Goal: Task Accomplishment & Management: Manage account settings

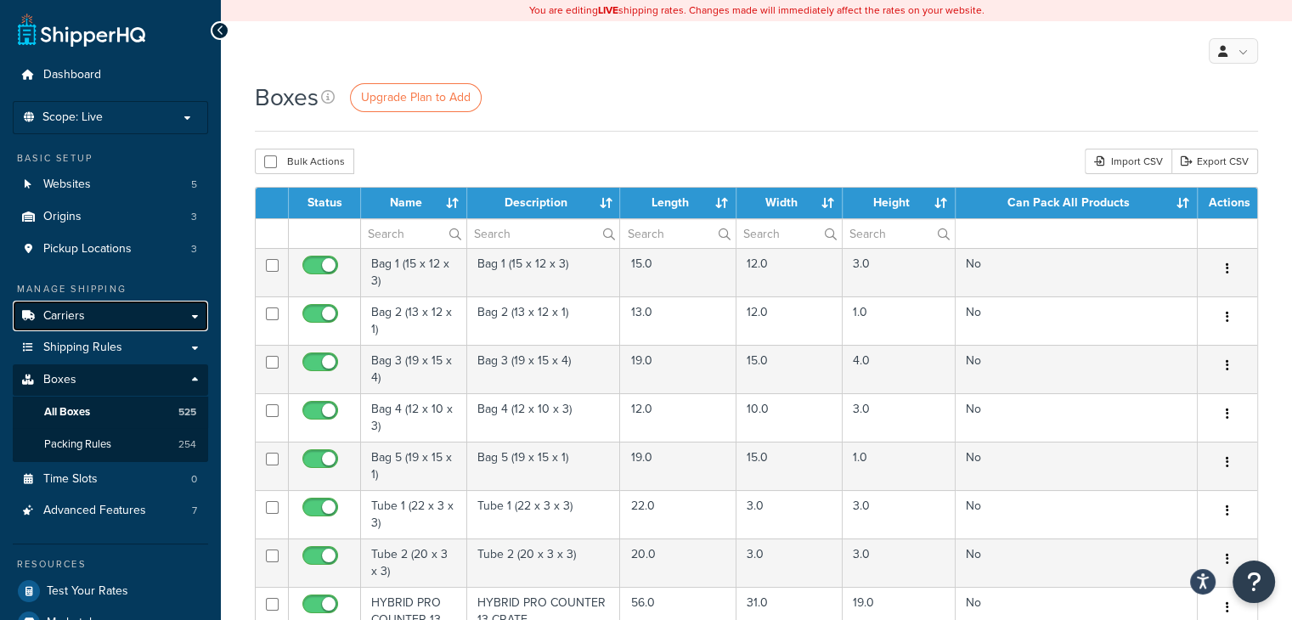
click at [112, 318] on link "Carriers" at bounding box center [110, 316] width 195 height 31
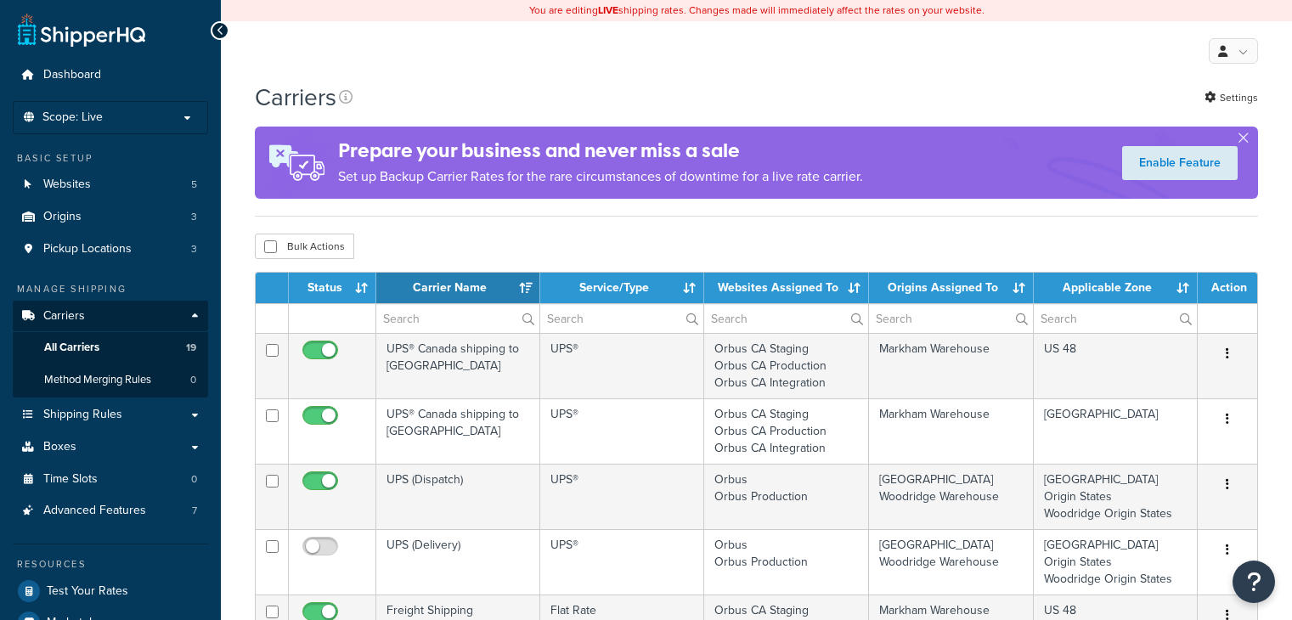
select select "15"
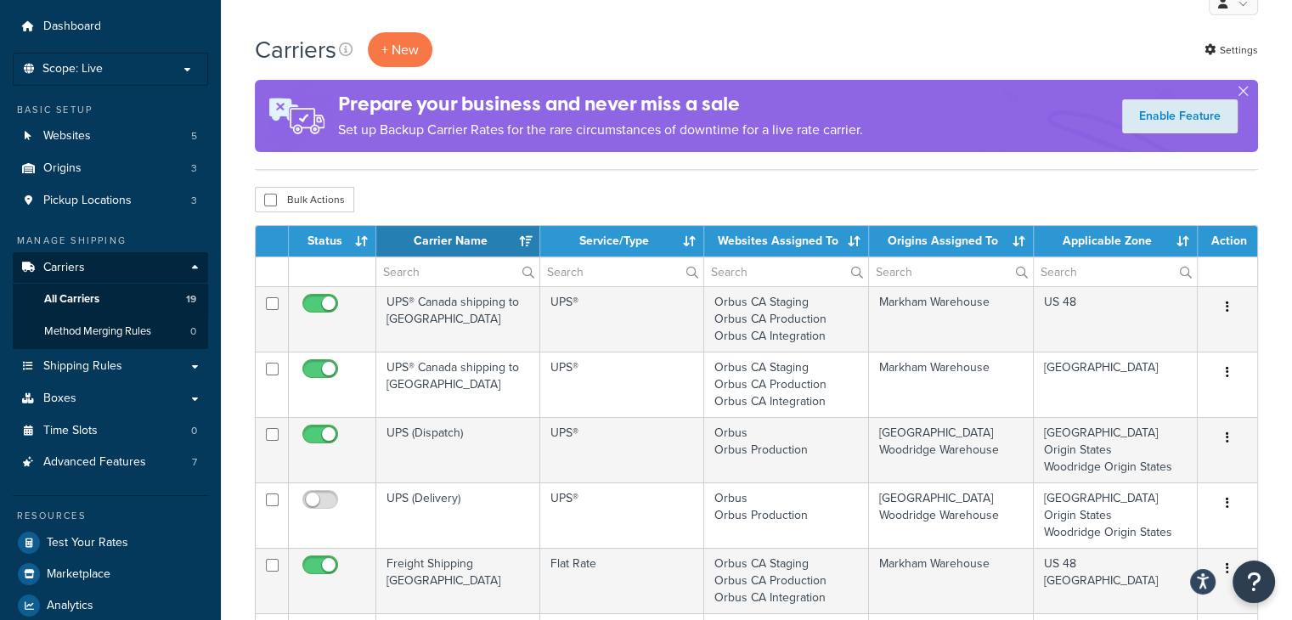
scroll to position [85, 0]
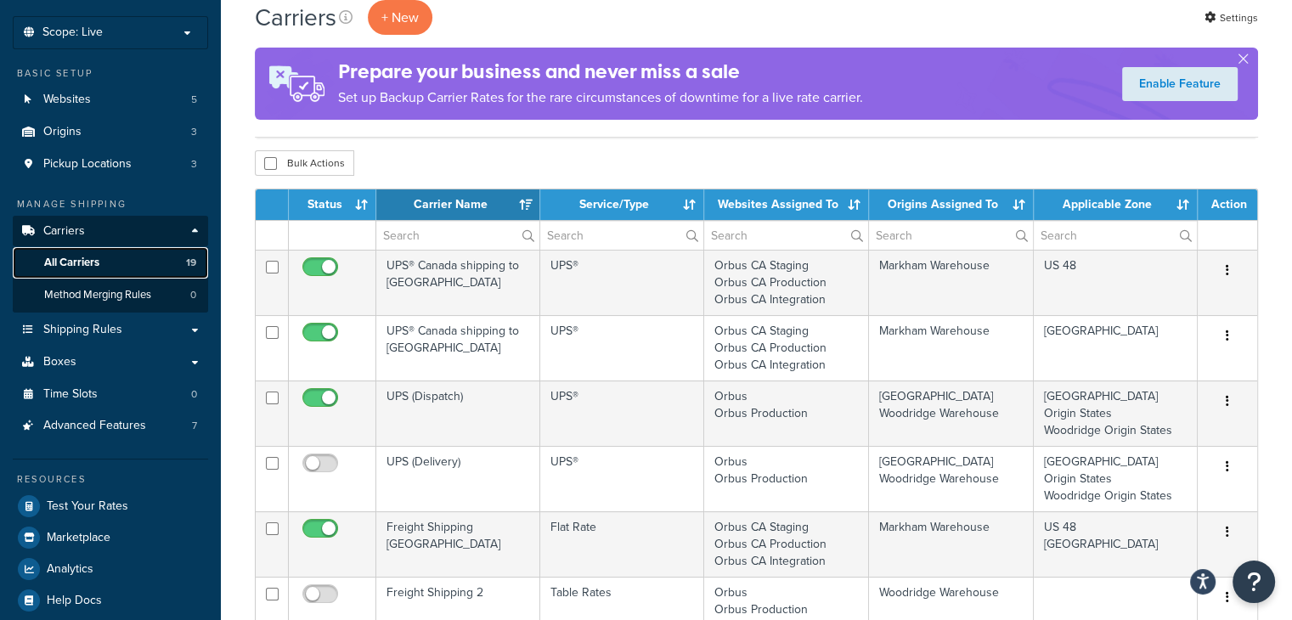
click at [103, 253] on link "All Carriers 19" at bounding box center [110, 262] width 195 height 31
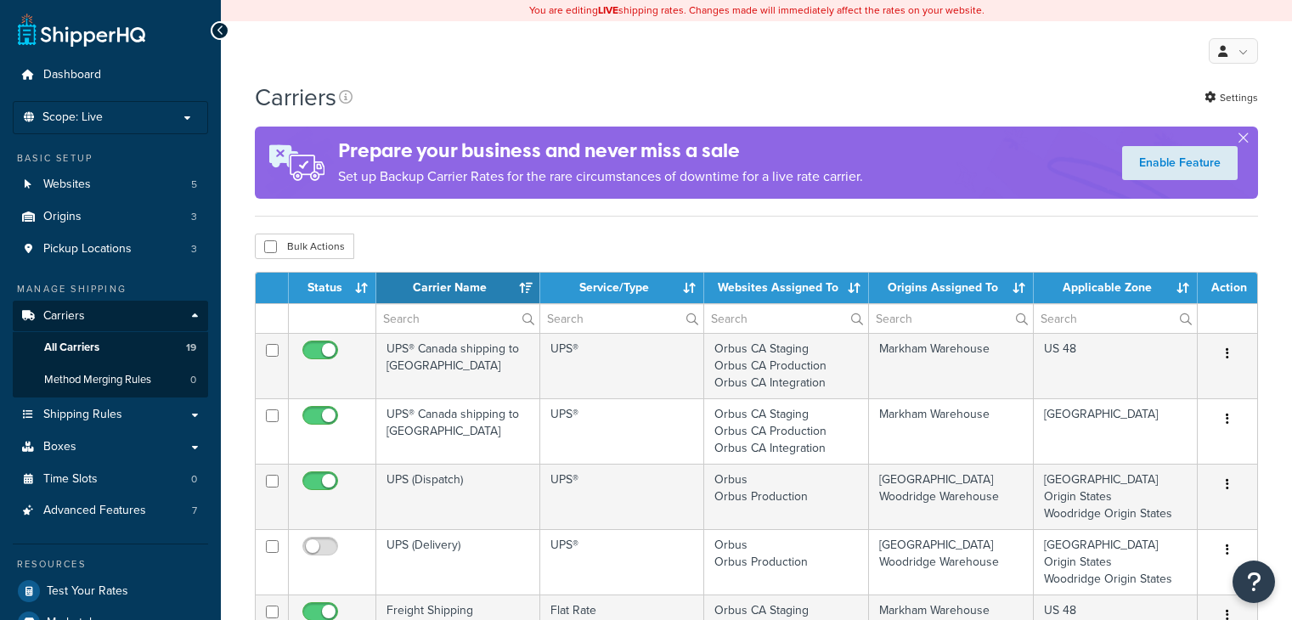
select select "15"
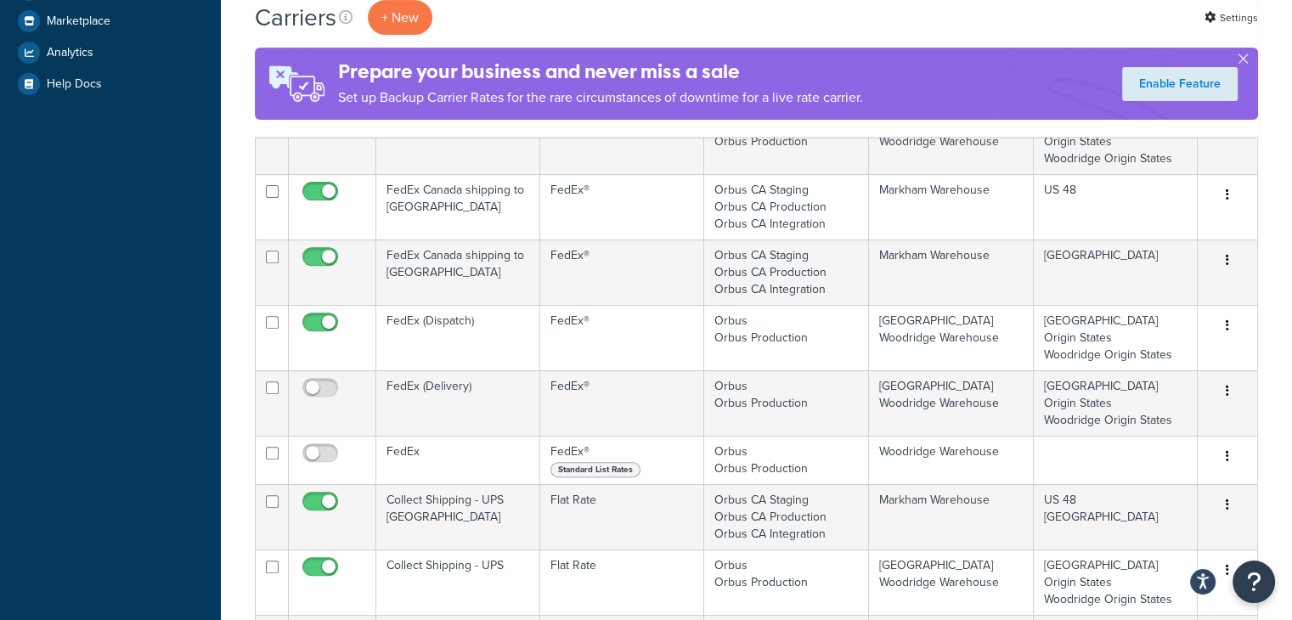
scroll to position [170, 0]
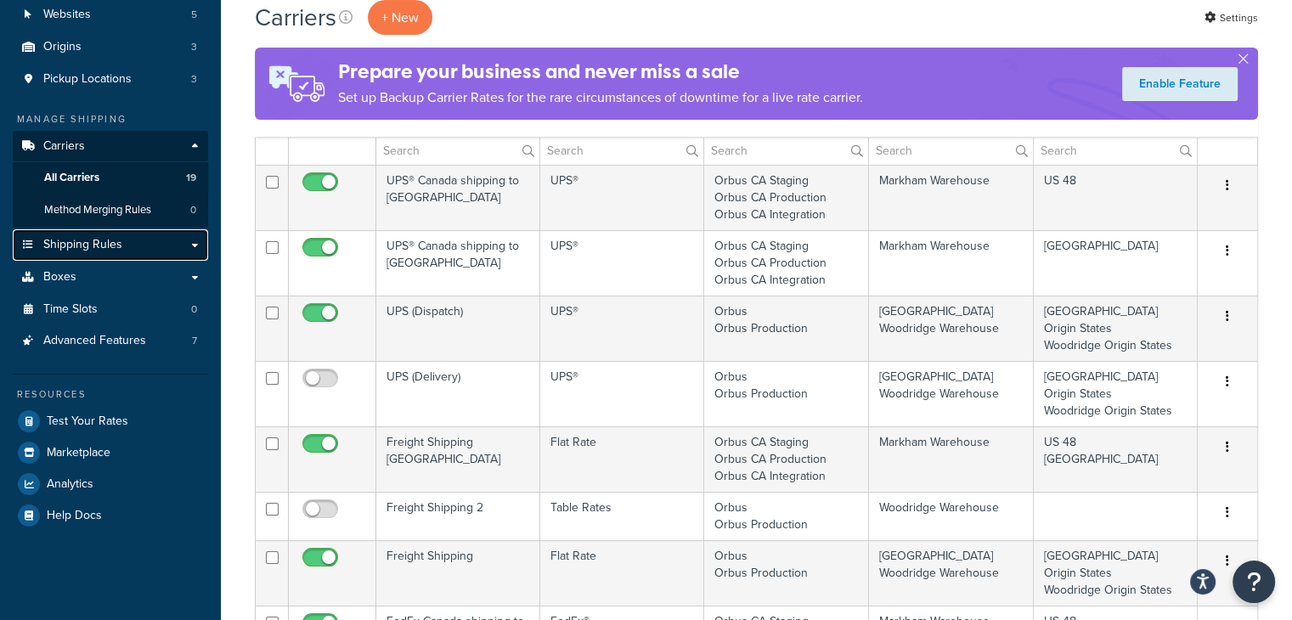
click at [128, 241] on link "Shipping Rules" at bounding box center [110, 244] width 195 height 31
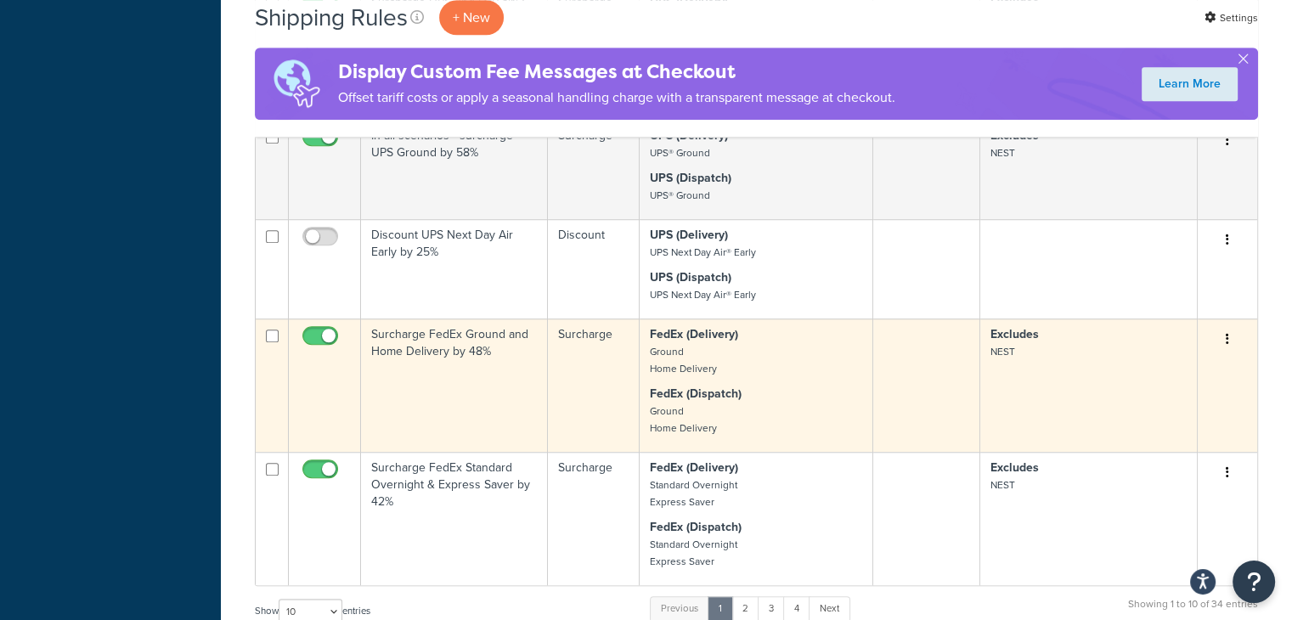
scroll to position [1190, 0]
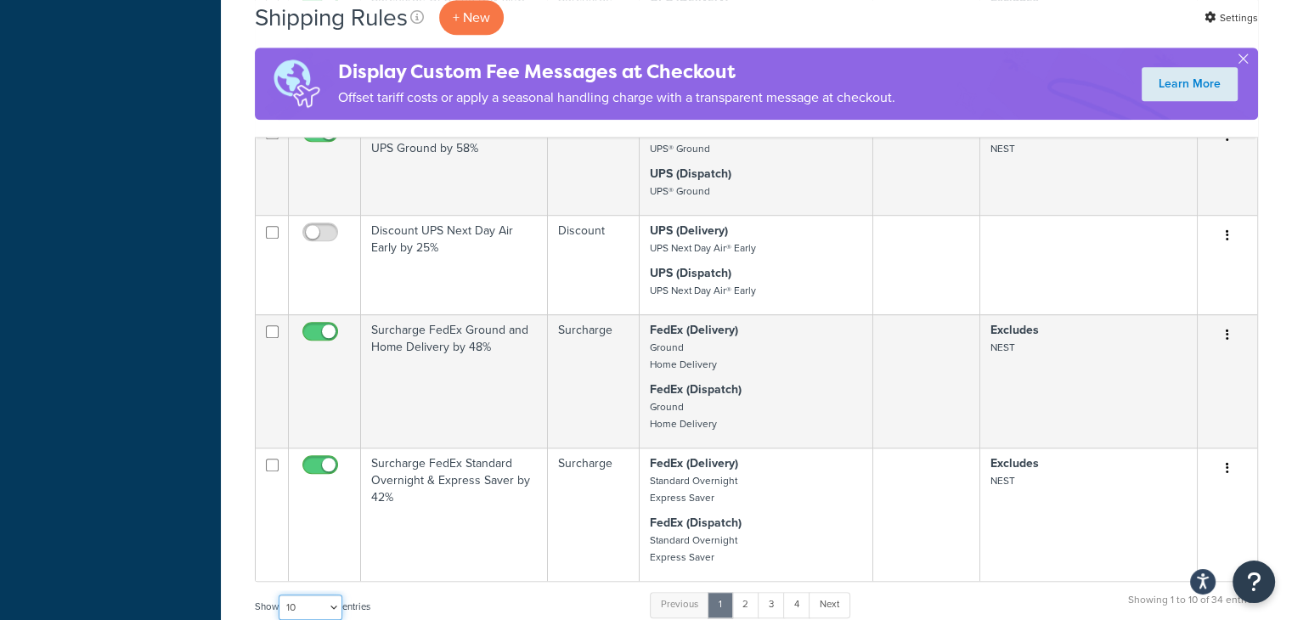
click at [337, 595] on select "10 15 25 50 100 1000" at bounding box center [311, 607] width 64 height 25
select select "100"
click at [280, 595] on select "10 15 25 50 100 1000" at bounding box center [311, 607] width 64 height 25
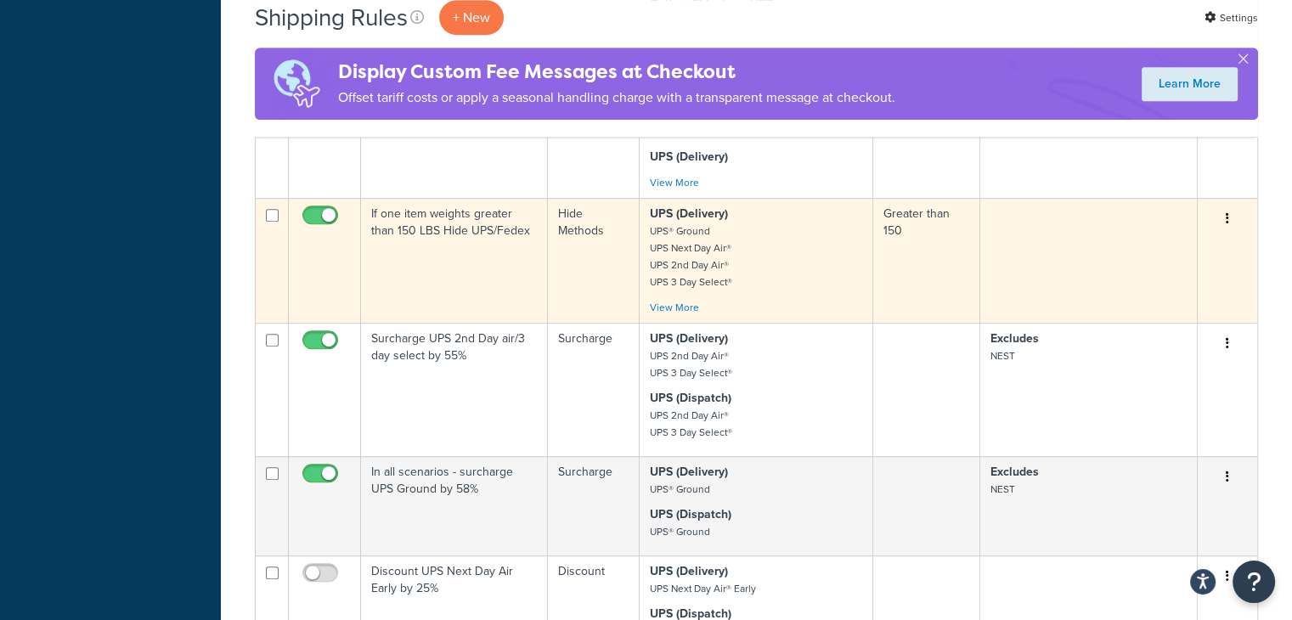
scroll to position [850, 0]
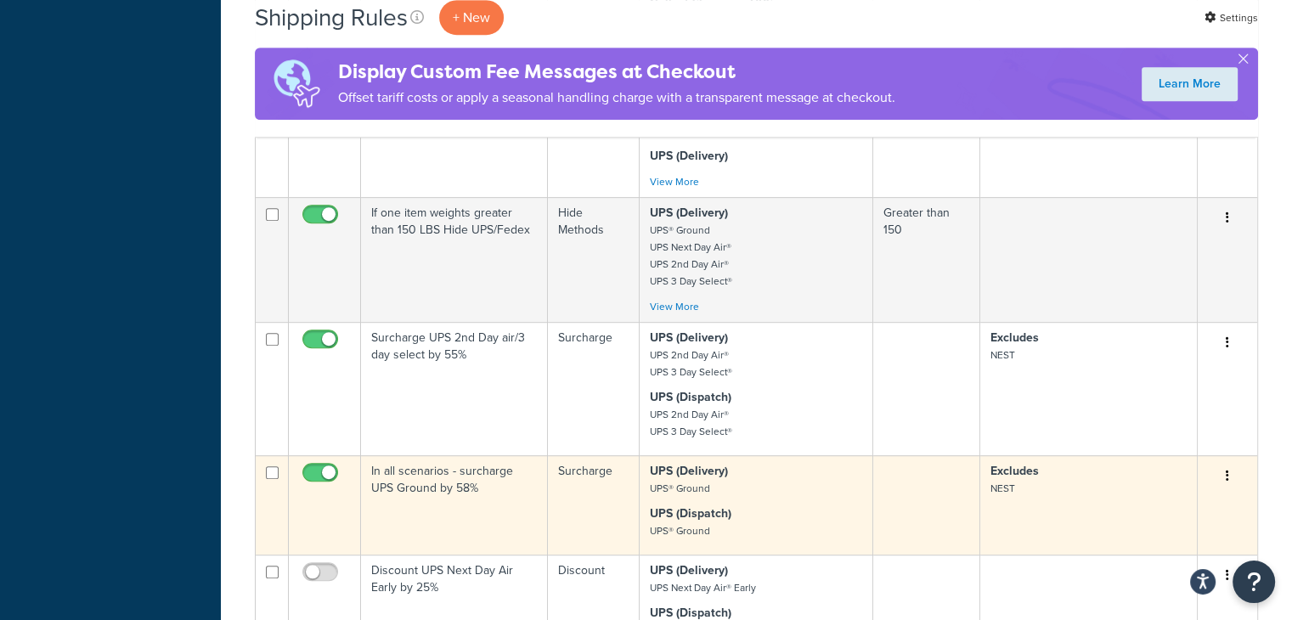
click at [698, 481] on small "UPS® Ground" at bounding box center [680, 488] width 60 height 15
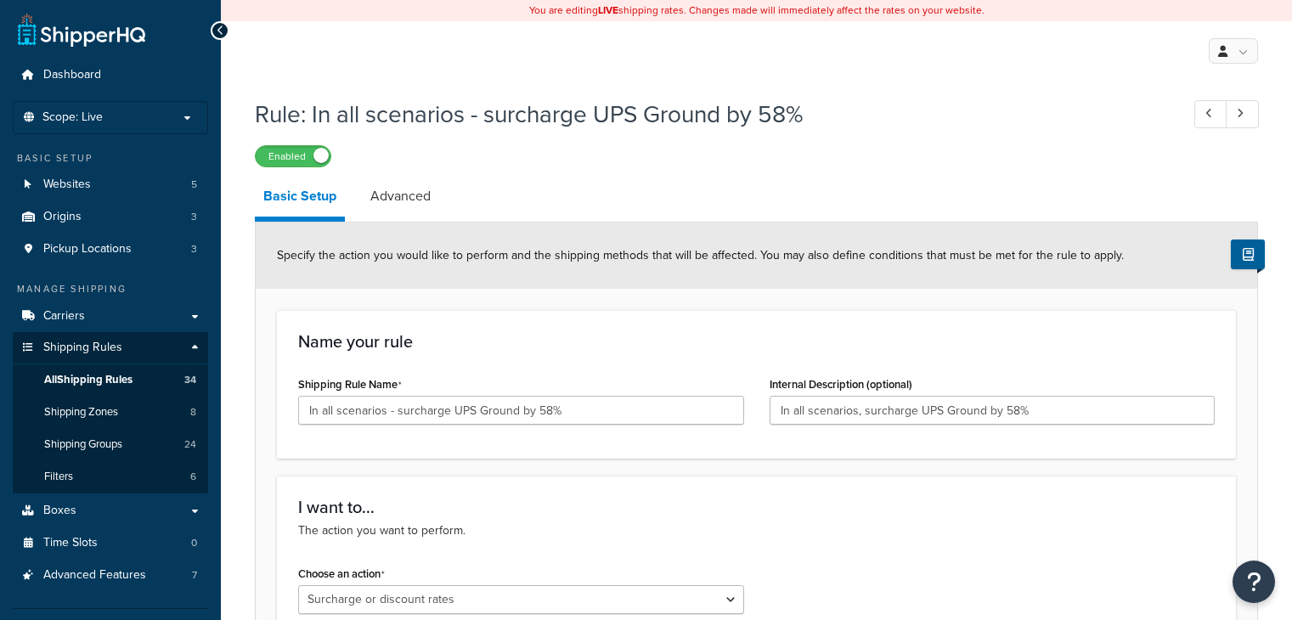
select select "SURCHARGE"
select select "CART"
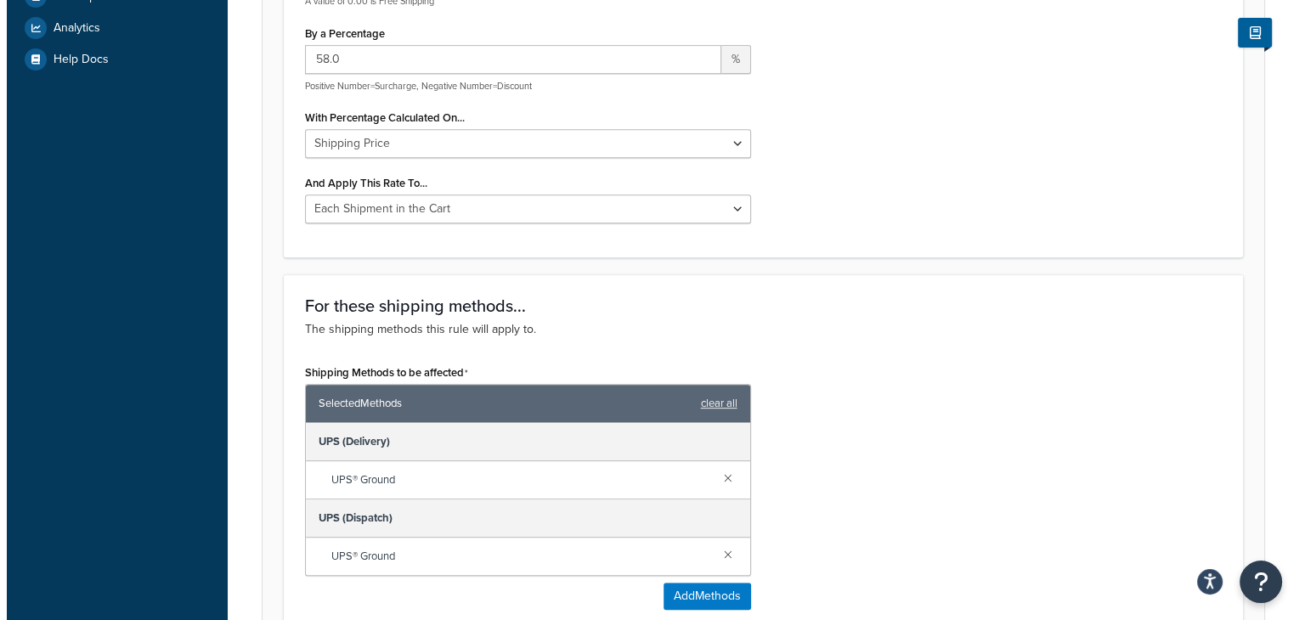
scroll to position [850, 0]
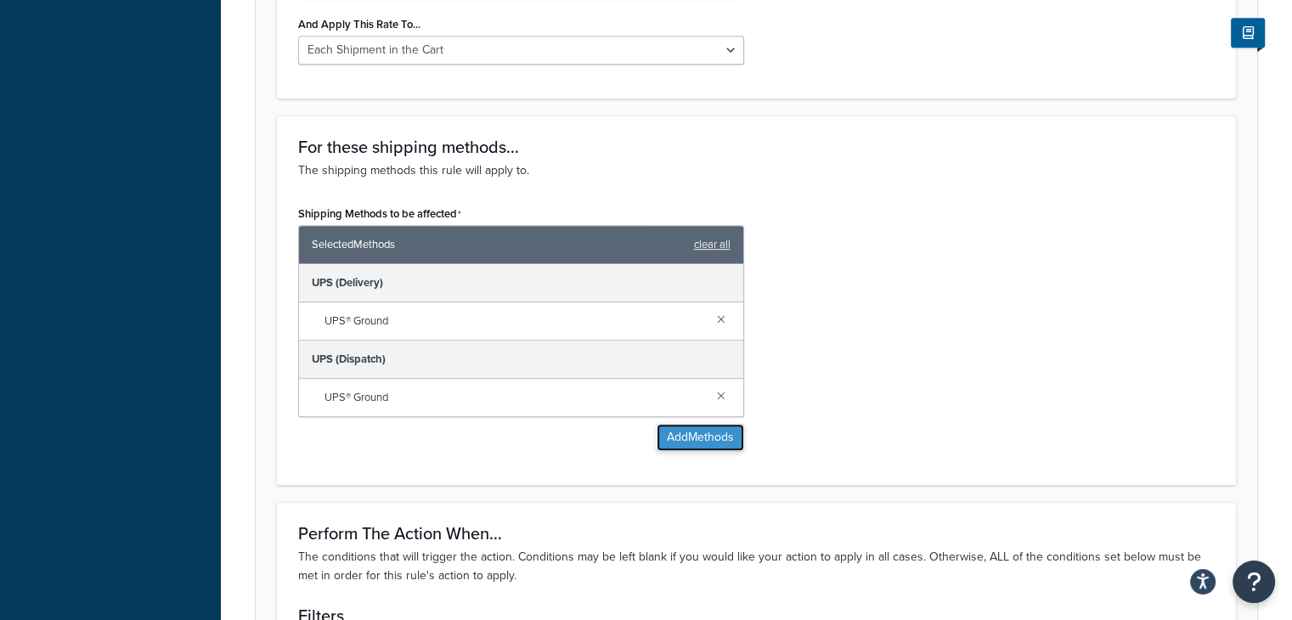
click at [706, 434] on button "Add Methods" at bounding box center [701, 437] width 88 height 27
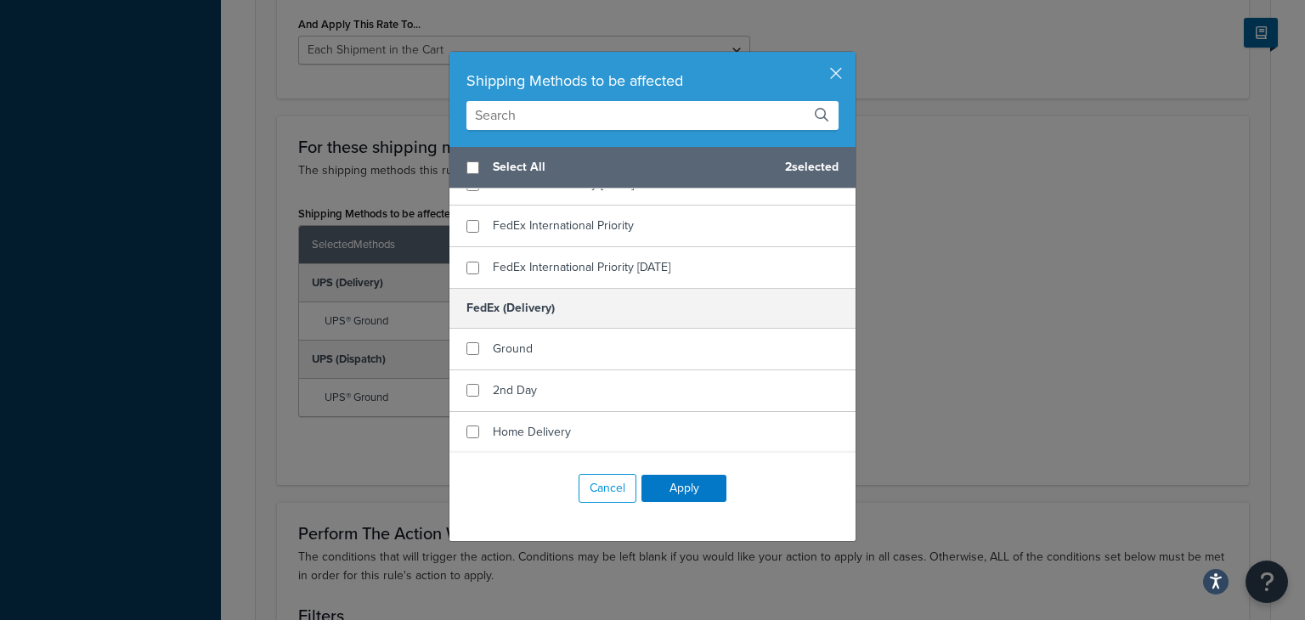
scroll to position [1397, 0]
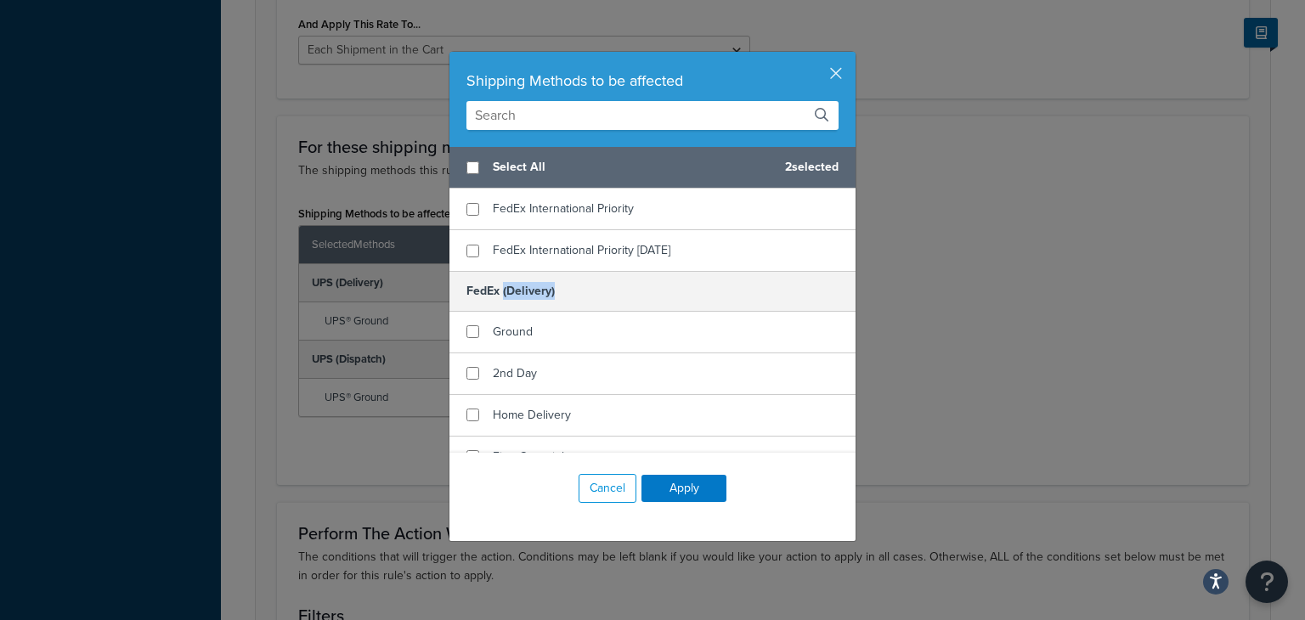
drag, startPoint x: 497, startPoint y: 286, endPoint x: 559, endPoint y: 284, distance: 62.1
click at [559, 284] on h5 "FedEx (Delivery)" at bounding box center [652, 291] width 406 height 40
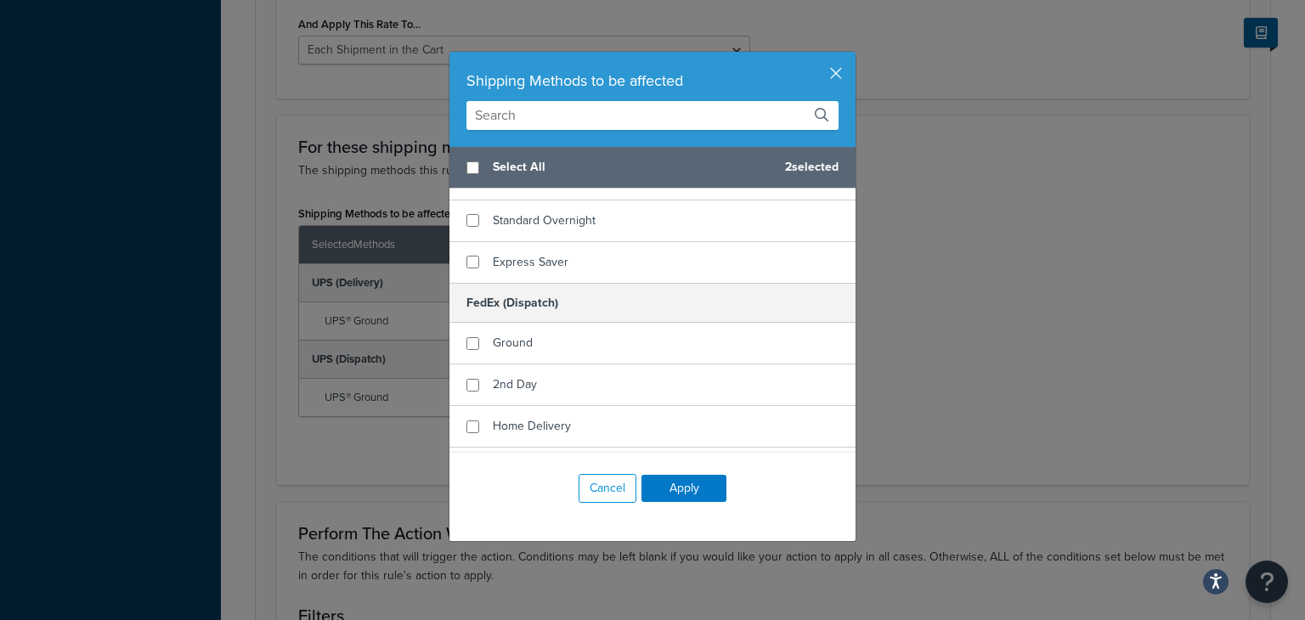
scroll to position [1743, 0]
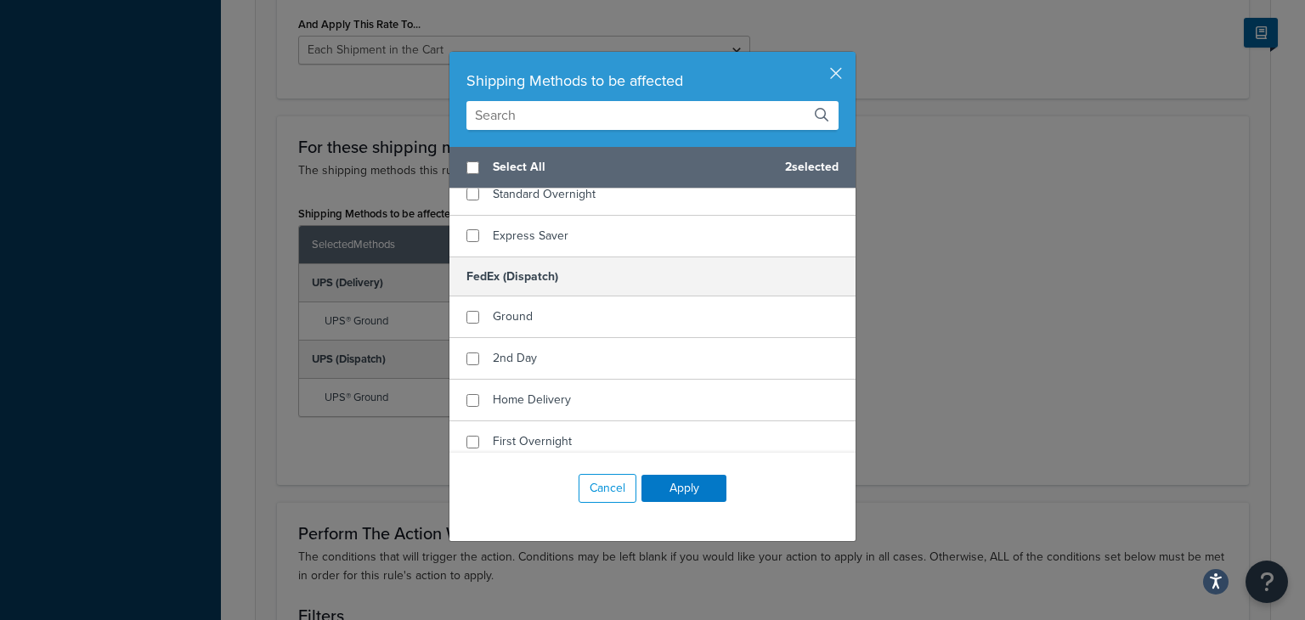
click at [500, 268] on h5 "FedEx (Dispatch)" at bounding box center [652, 277] width 406 height 40
drag, startPoint x: 496, startPoint y: 269, endPoint x: 574, endPoint y: 273, distance: 77.4
click at [574, 273] on h5 "FedEx (Dispatch)" at bounding box center [652, 277] width 406 height 40
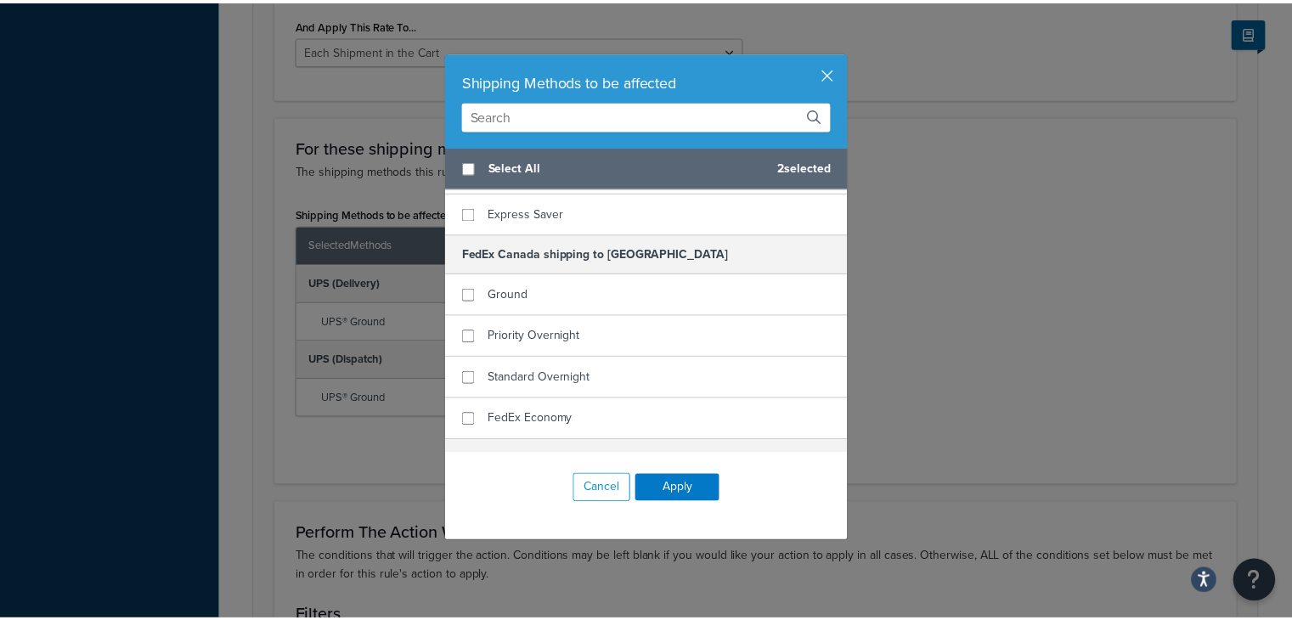
scroll to position [2106, 0]
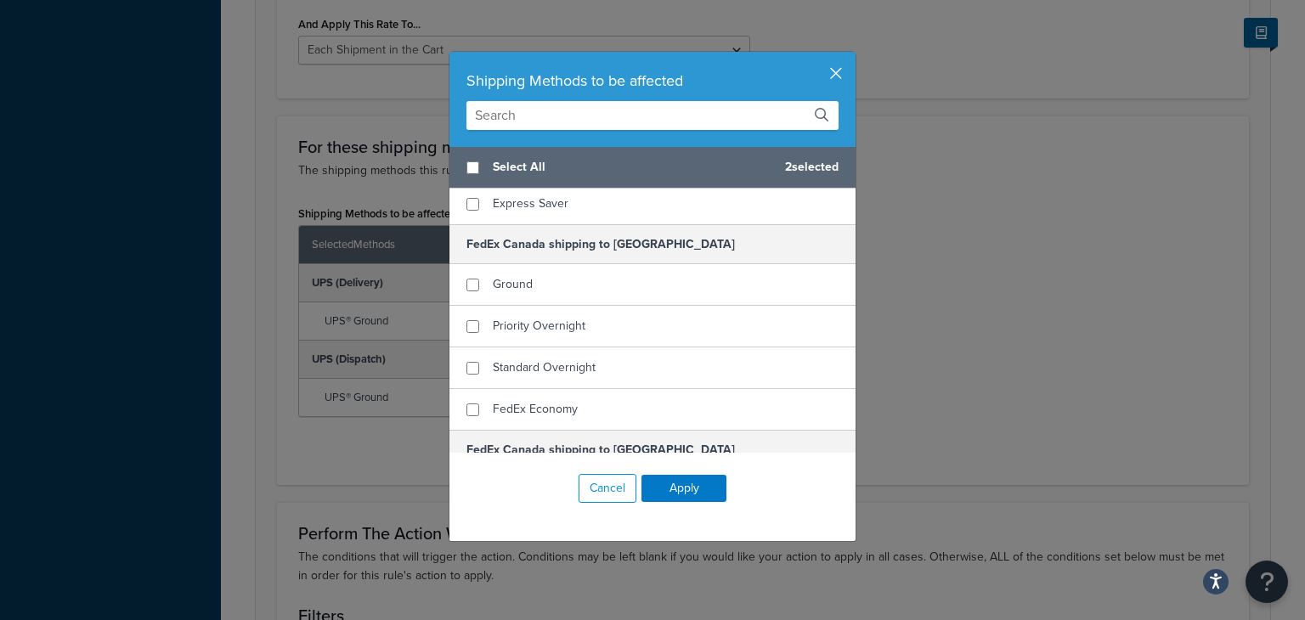
click at [851, 56] on button "button" at bounding box center [853, 54] width 4 height 4
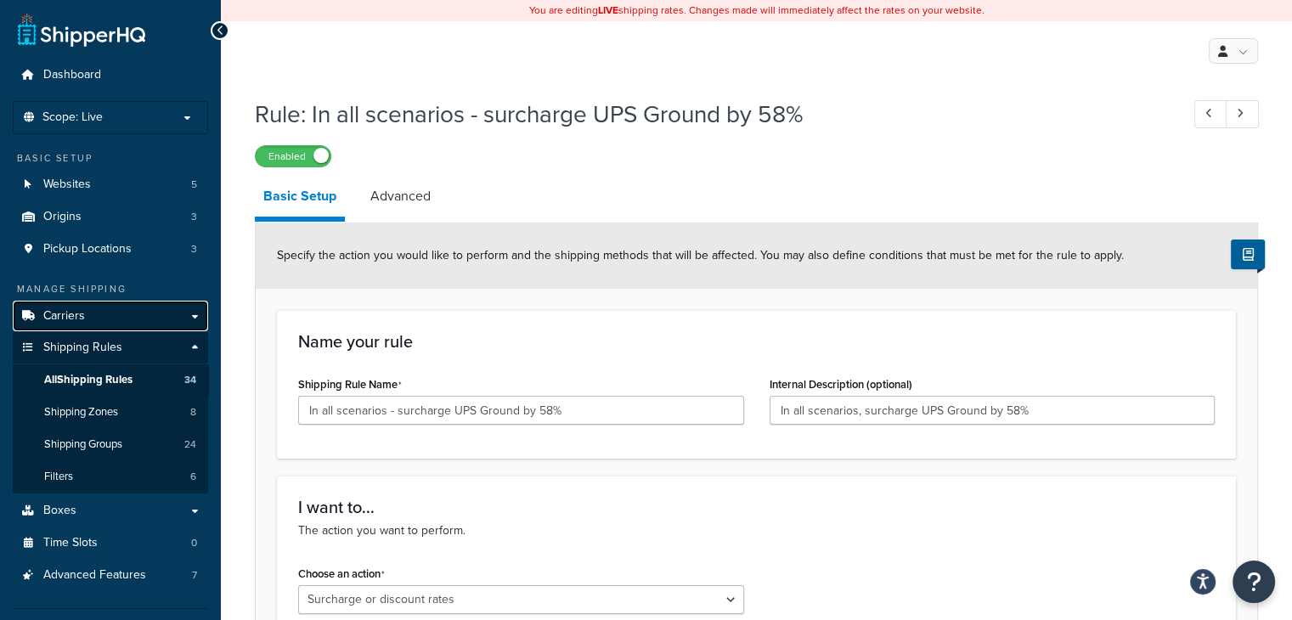
click at [80, 319] on span "Carriers" at bounding box center [64, 316] width 42 height 14
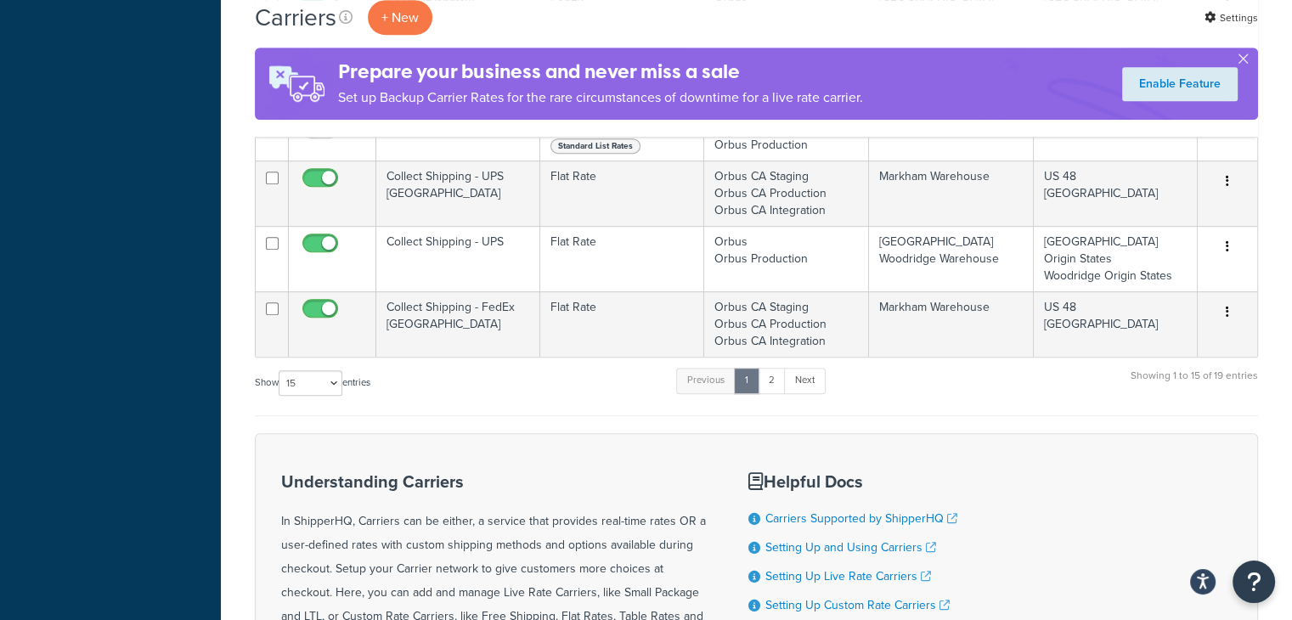
scroll to position [935, 0]
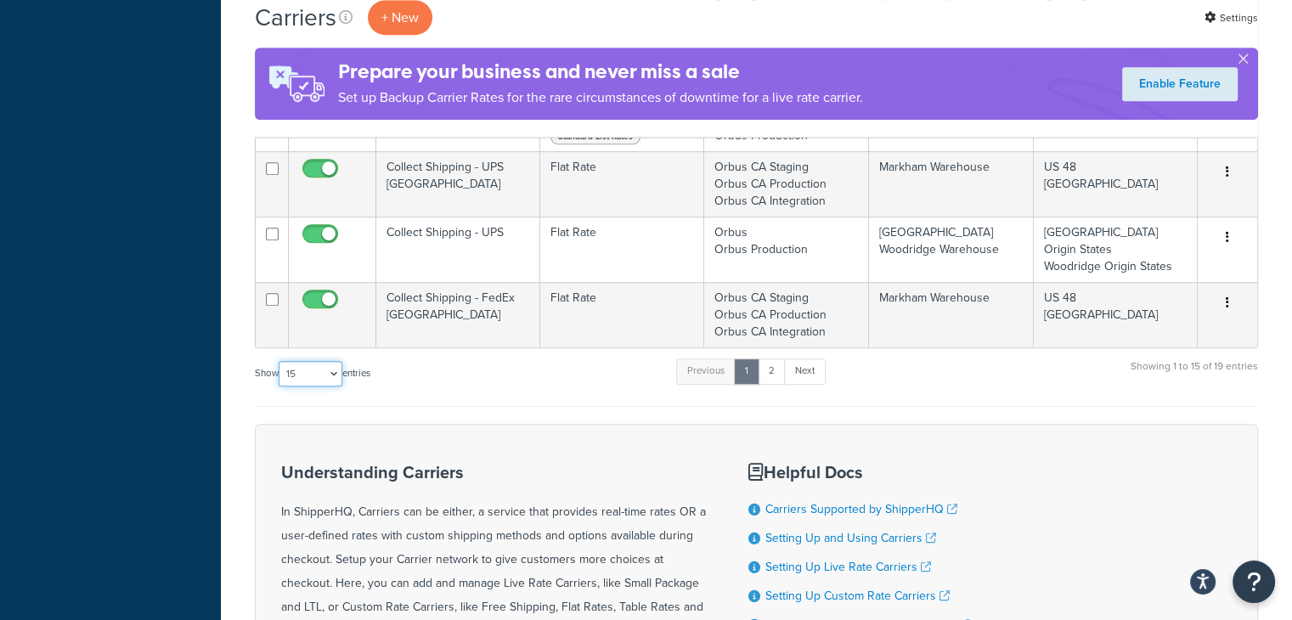
click at [336, 361] on select "10 15 25 50 100" at bounding box center [311, 373] width 64 height 25
select select "25"
click at [280, 387] on select "10 15 25 50 100" at bounding box center [311, 373] width 64 height 25
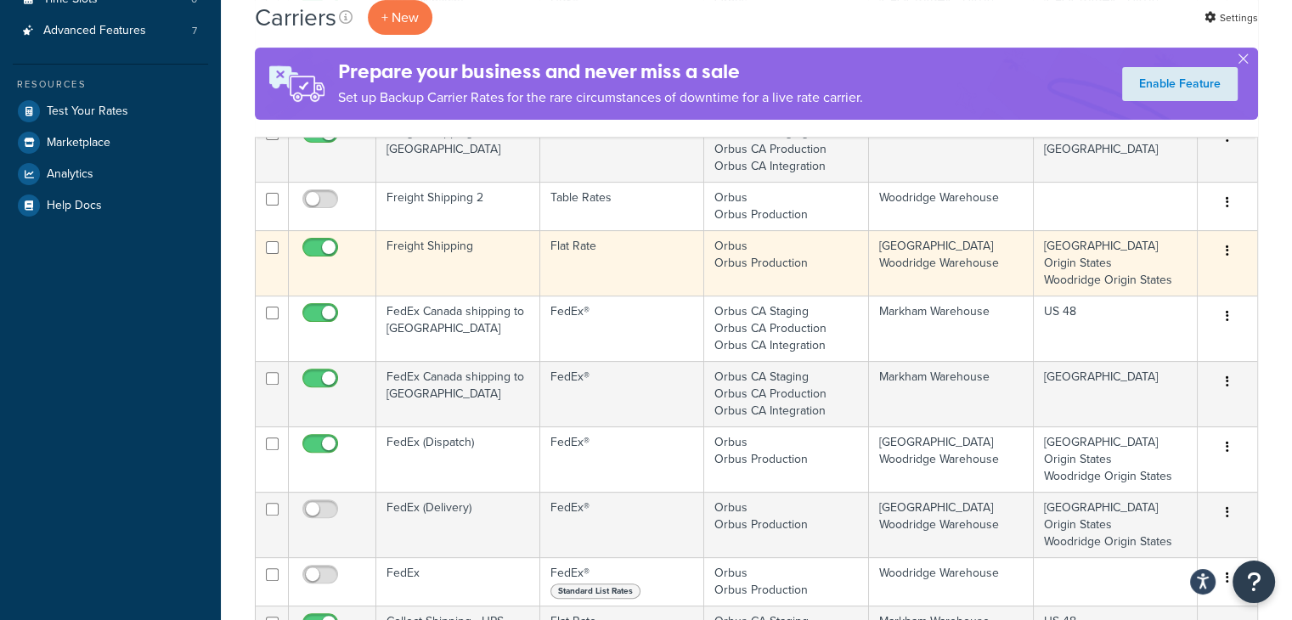
scroll to position [510, 0]
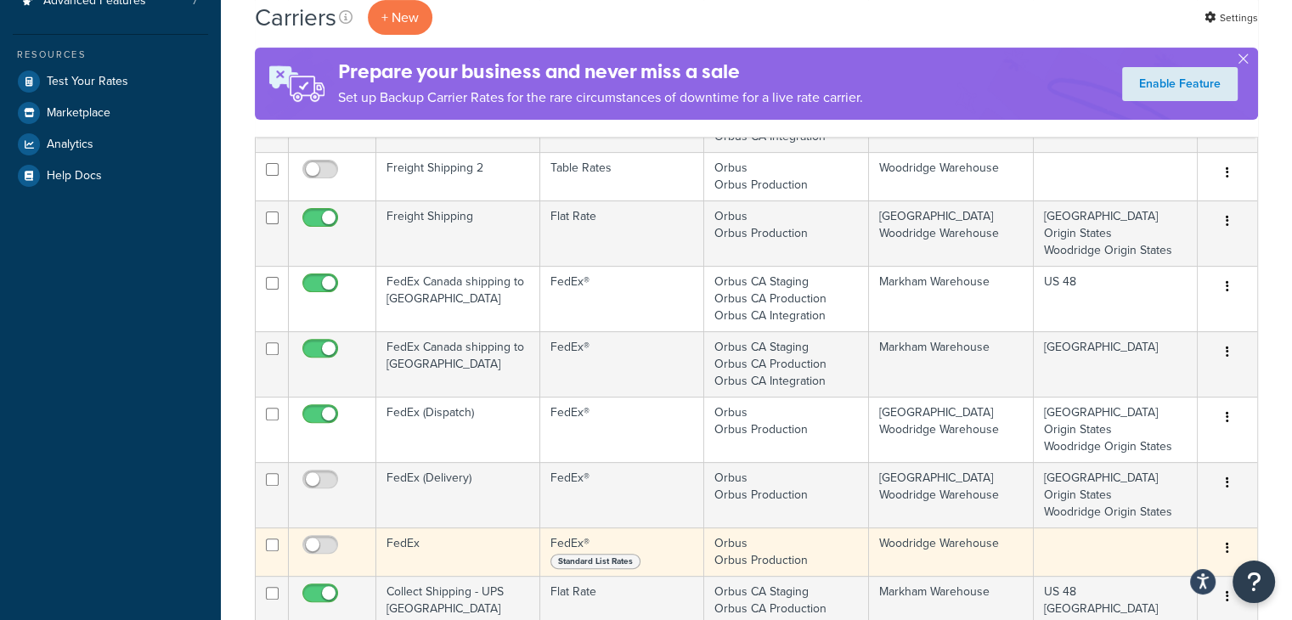
click at [444, 528] on td "FedEx" at bounding box center [458, 552] width 164 height 48
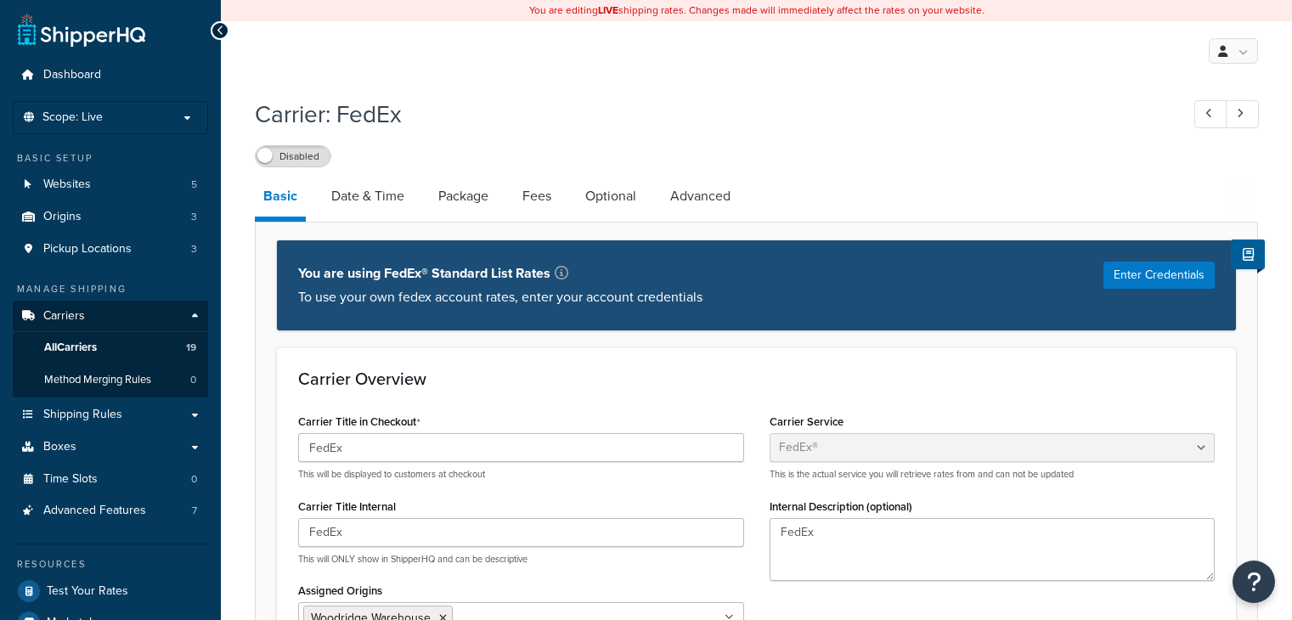
select select "fedEx"
select select "REGULAR_PICKUP"
select select "YOUR_PACKAGING"
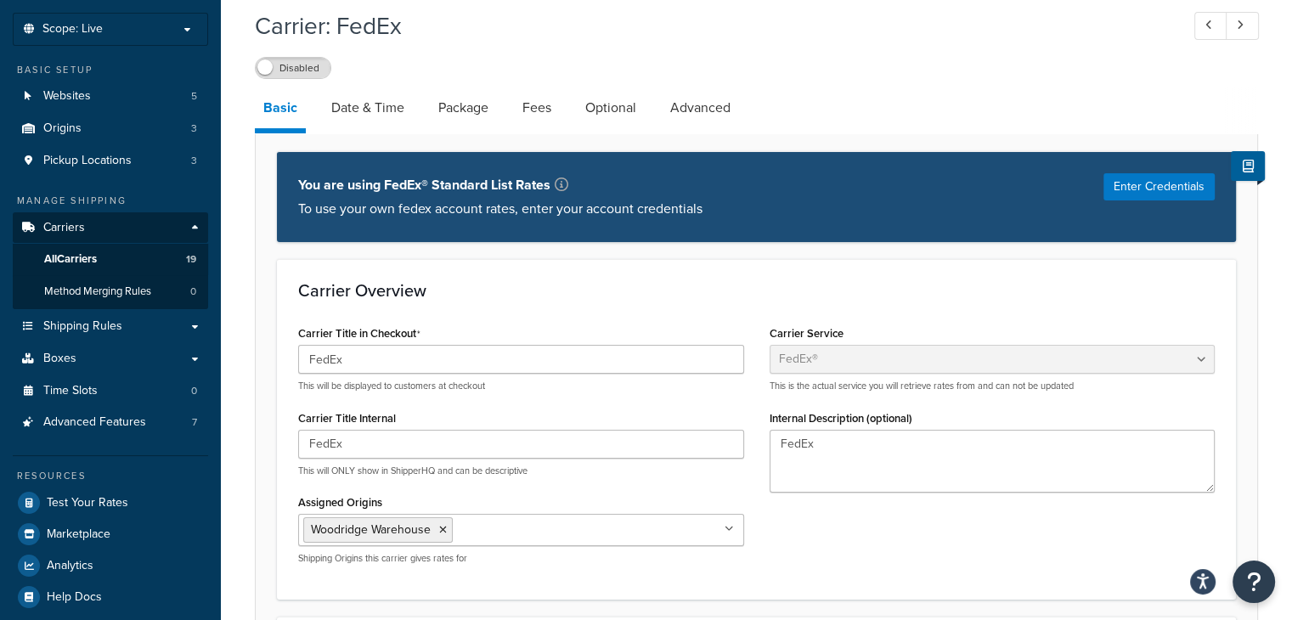
scroll to position [85, 0]
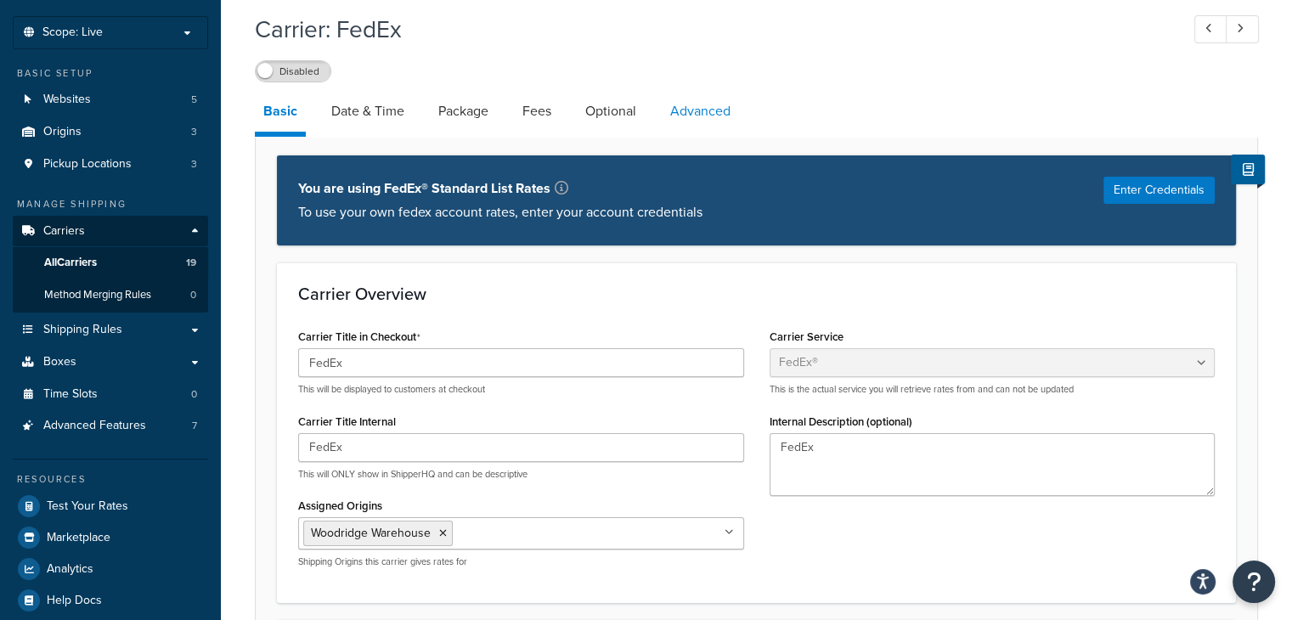
click at [721, 102] on link "Advanced" at bounding box center [700, 111] width 77 height 41
select select "false"
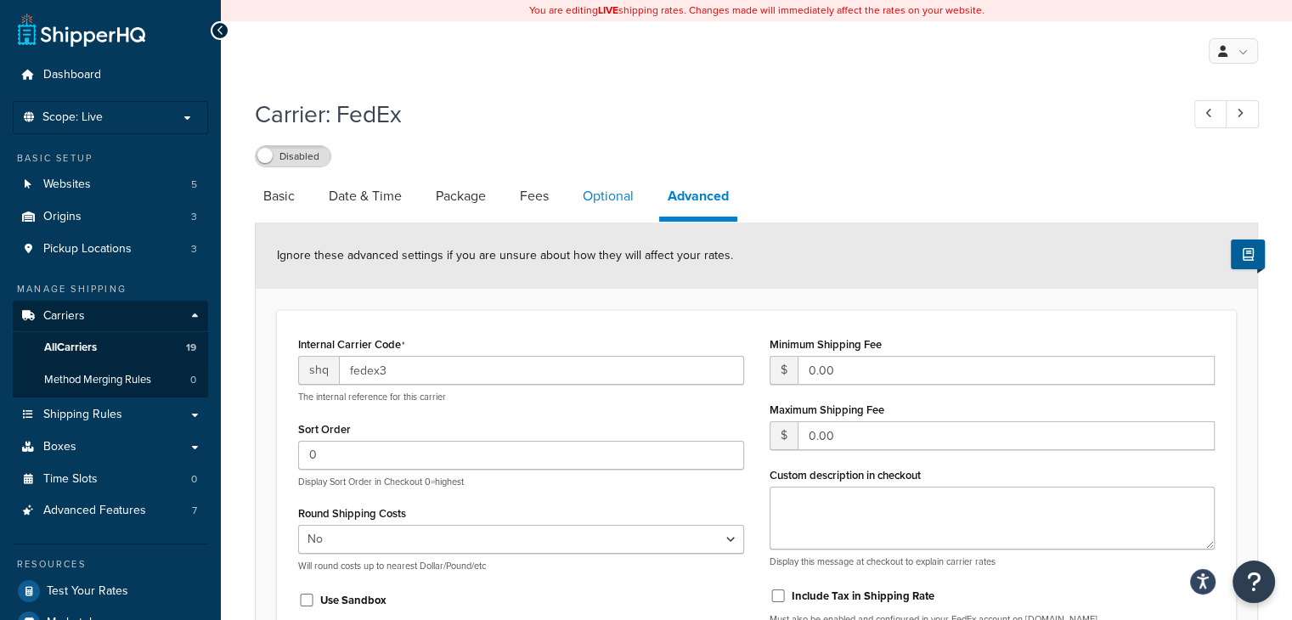
click at [630, 195] on link "Optional" at bounding box center [608, 196] width 68 height 41
select select "business"
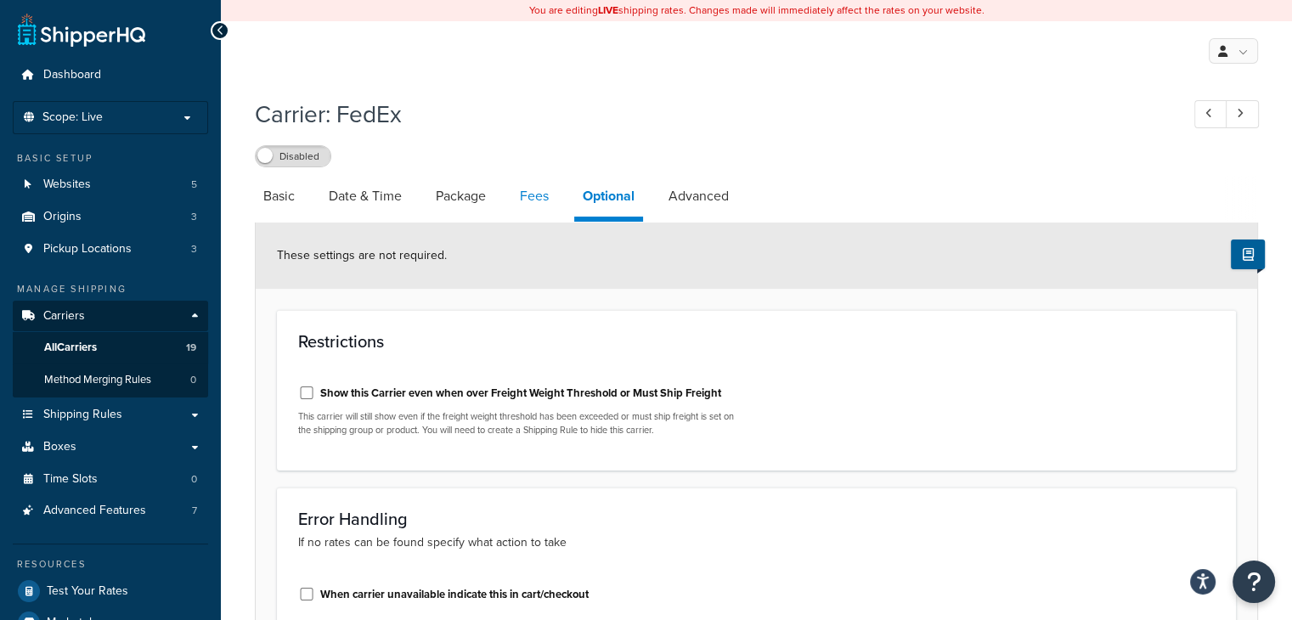
click at [546, 188] on link "Fees" at bounding box center [535, 196] width 46 height 41
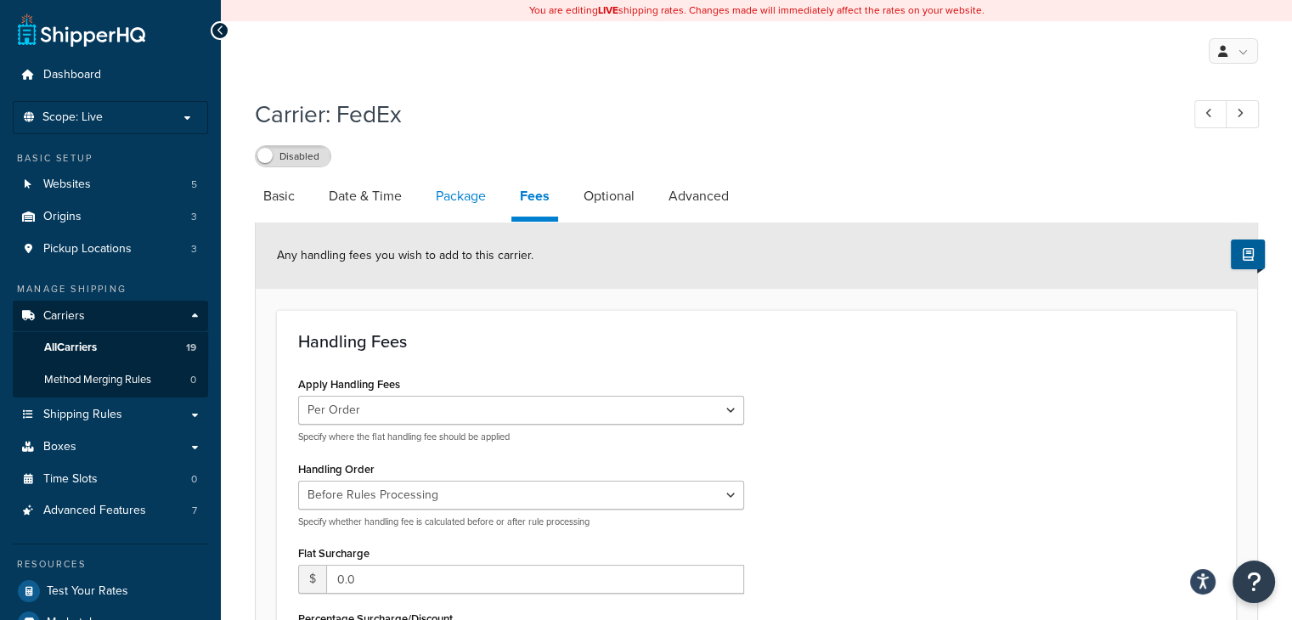
click at [479, 195] on link "Package" at bounding box center [460, 196] width 67 height 41
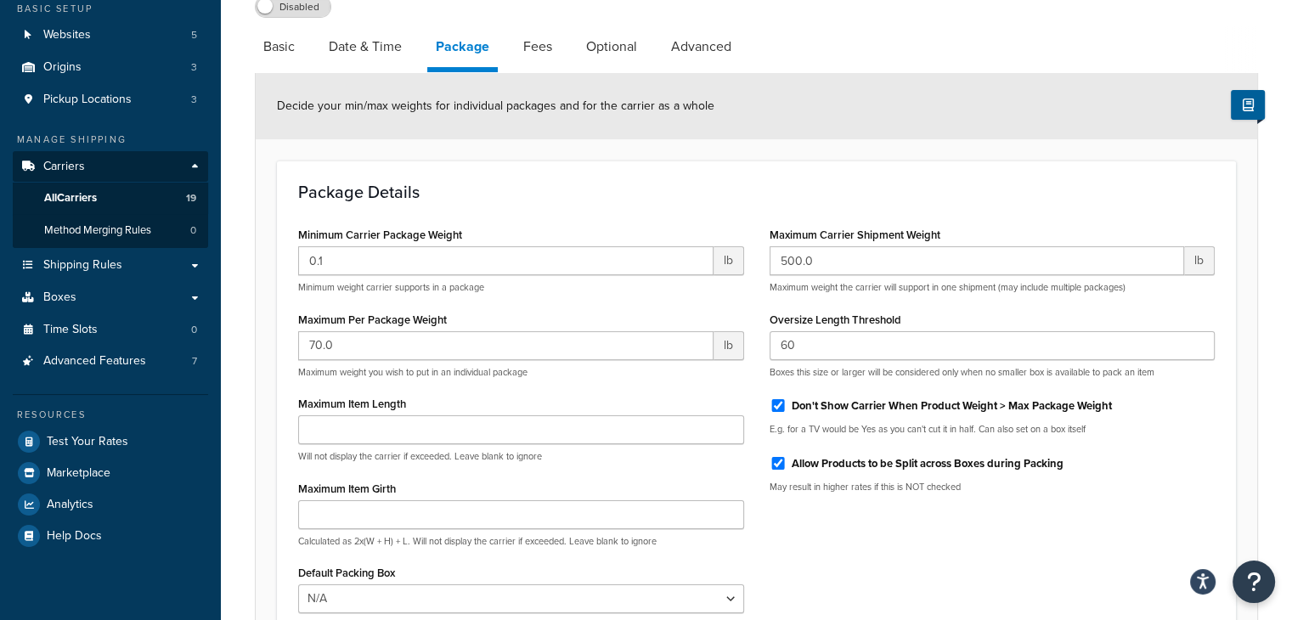
scroll to position [170, 0]
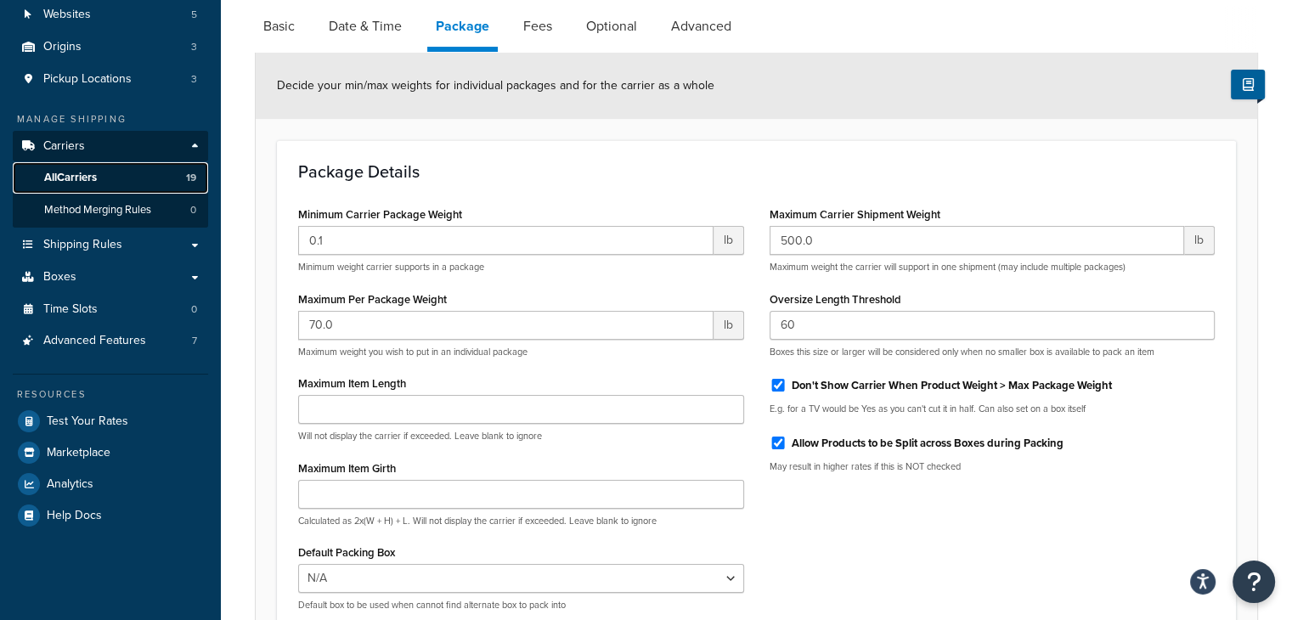
click at [92, 176] on span "All Carriers" at bounding box center [70, 178] width 53 height 14
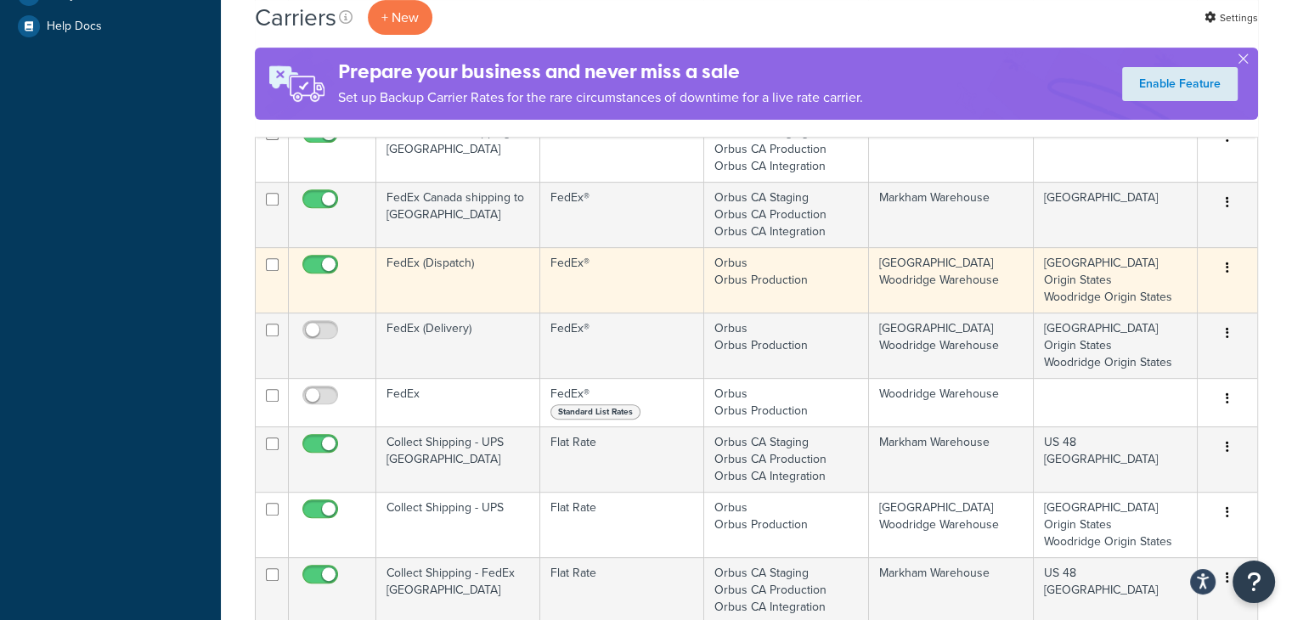
scroll to position [680, 0]
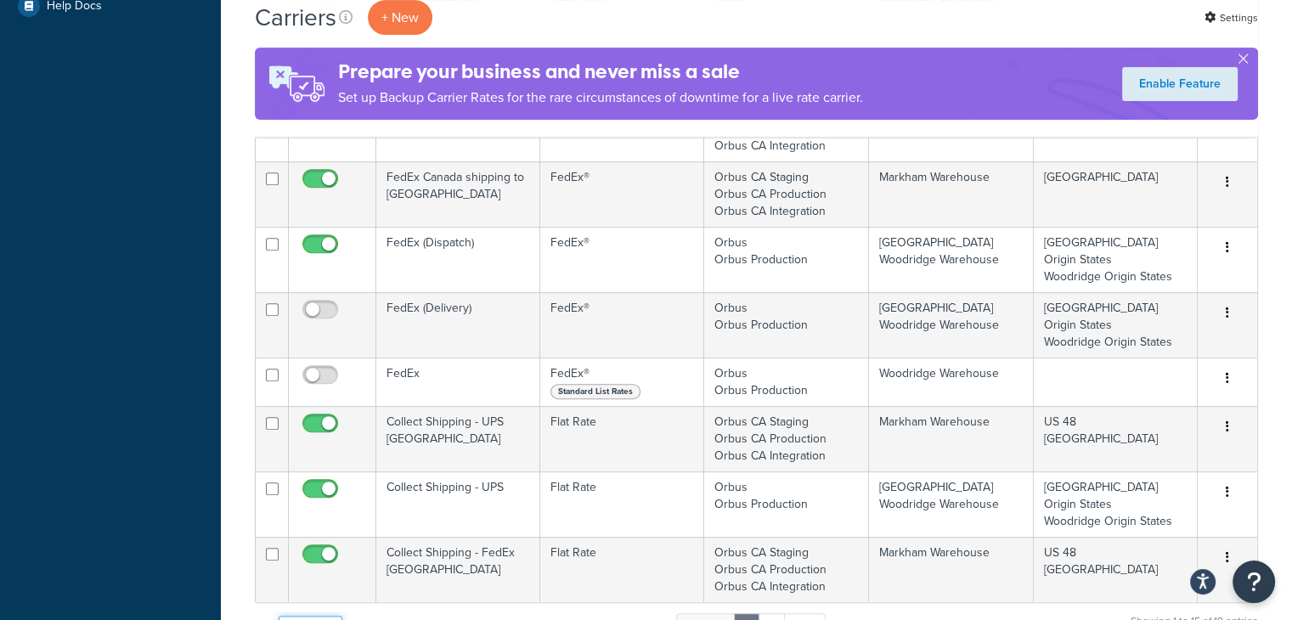
click at [335, 616] on select "10 15 25 50 100" at bounding box center [311, 628] width 64 height 25
select select "25"
click at [280, 619] on select "10 15 25 50 100" at bounding box center [311, 628] width 64 height 25
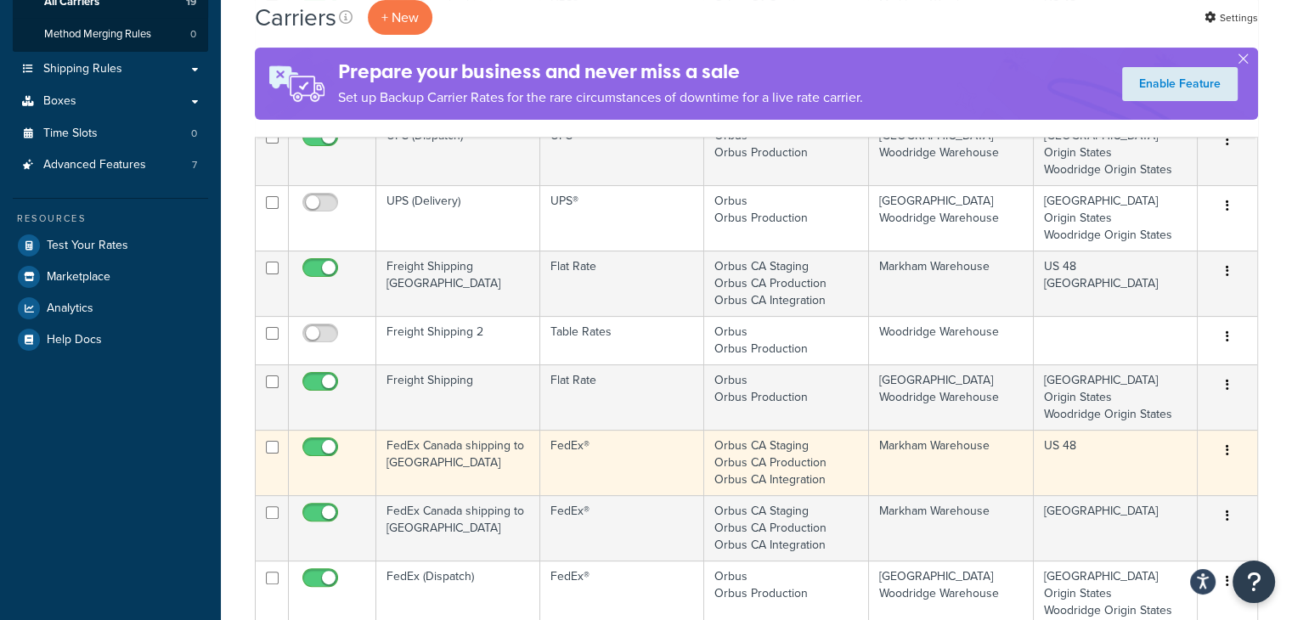
scroll to position [316, 0]
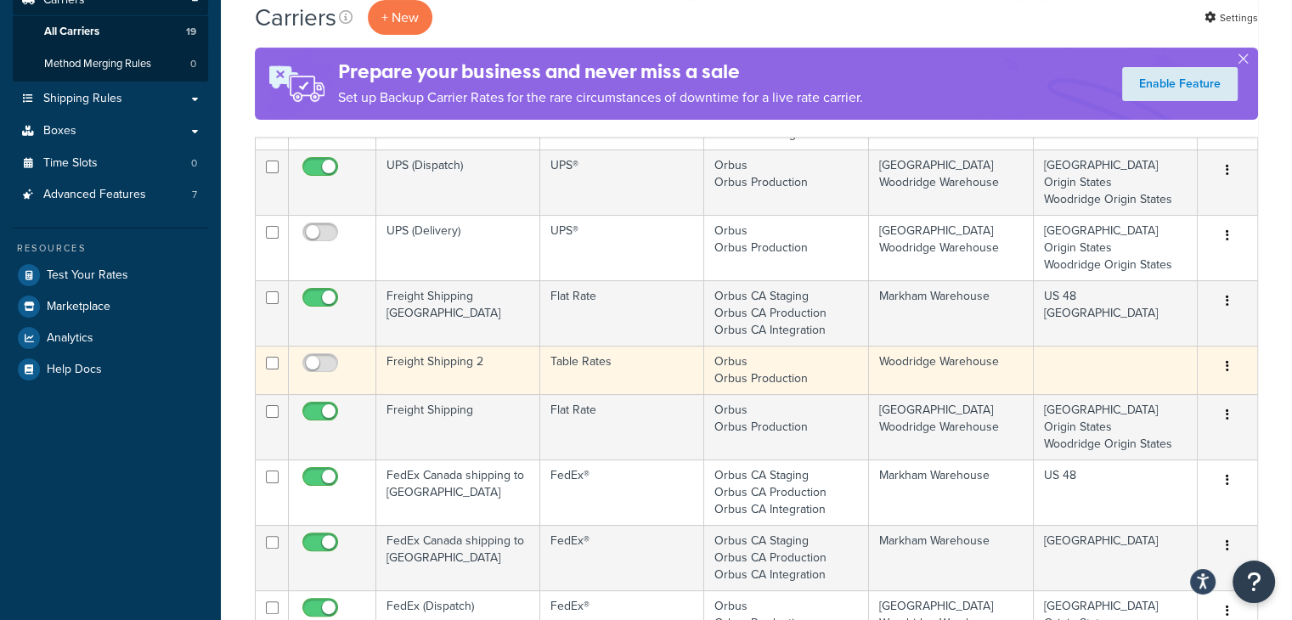
drag, startPoint x: 608, startPoint y: 330, endPoint x: 551, endPoint y: 330, distance: 57.8
click at [551, 346] on td "Table Rates" at bounding box center [622, 370] width 164 height 48
click at [1235, 353] on button "button" at bounding box center [1228, 366] width 24 height 27
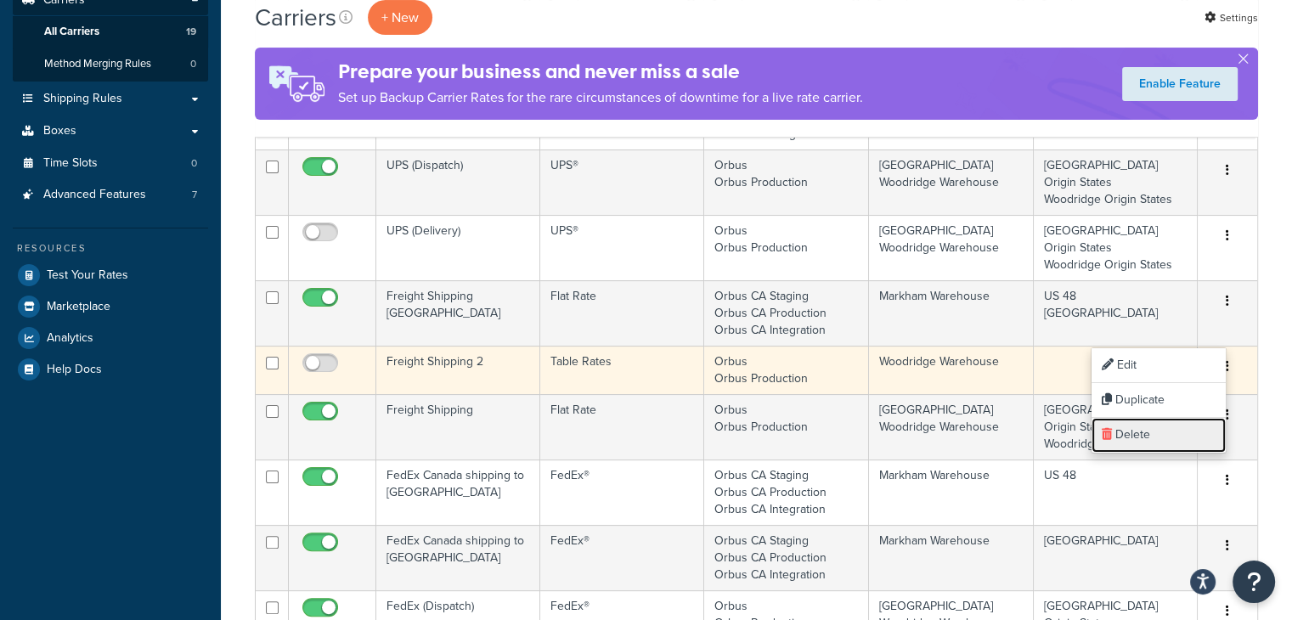
click at [1142, 429] on link "Delete" at bounding box center [1159, 435] width 134 height 35
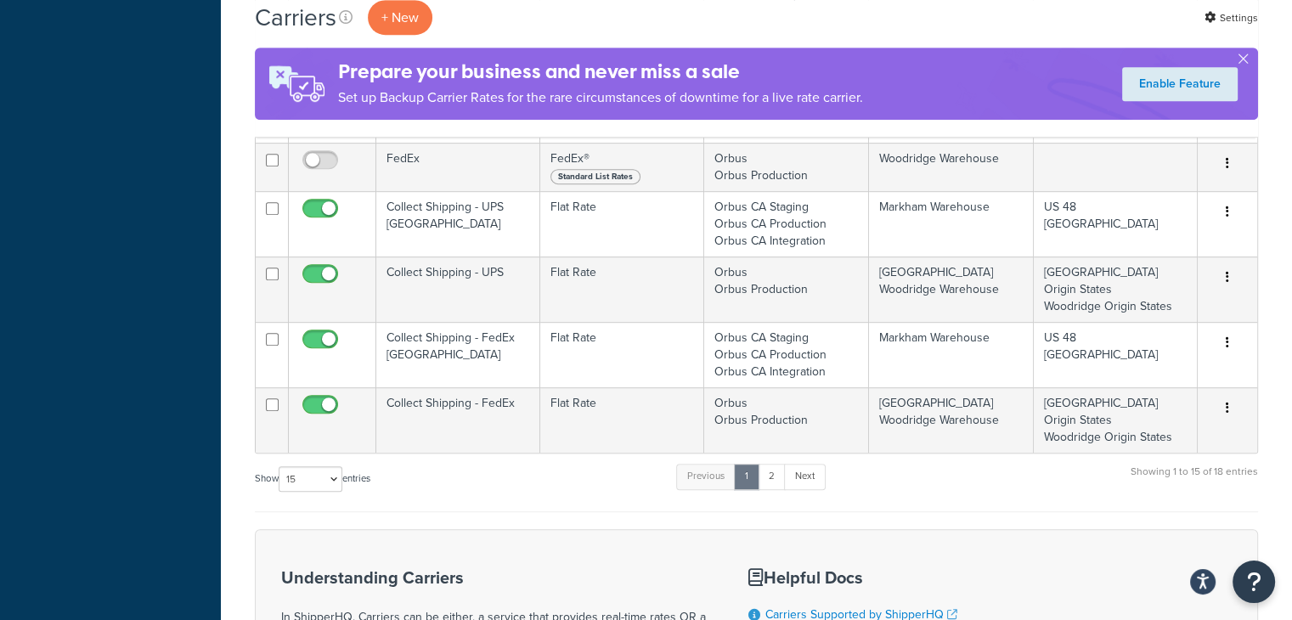
scroll to position [935, 0]
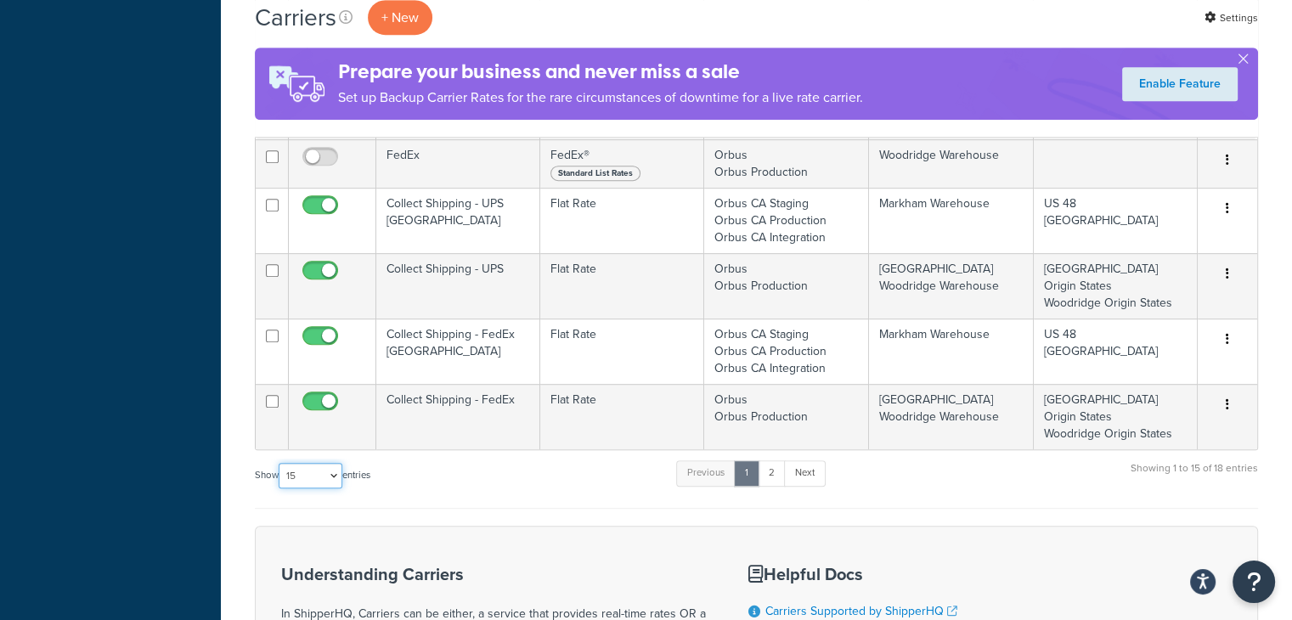
click at [340, 463] on select "10 15 25 50 100" at bounding box center [311, 475] width 64 height 25
select select "25"
click at [280, 489] on select "10 15 25 50 100" at bounding box center [311, 475] width 64 height 25
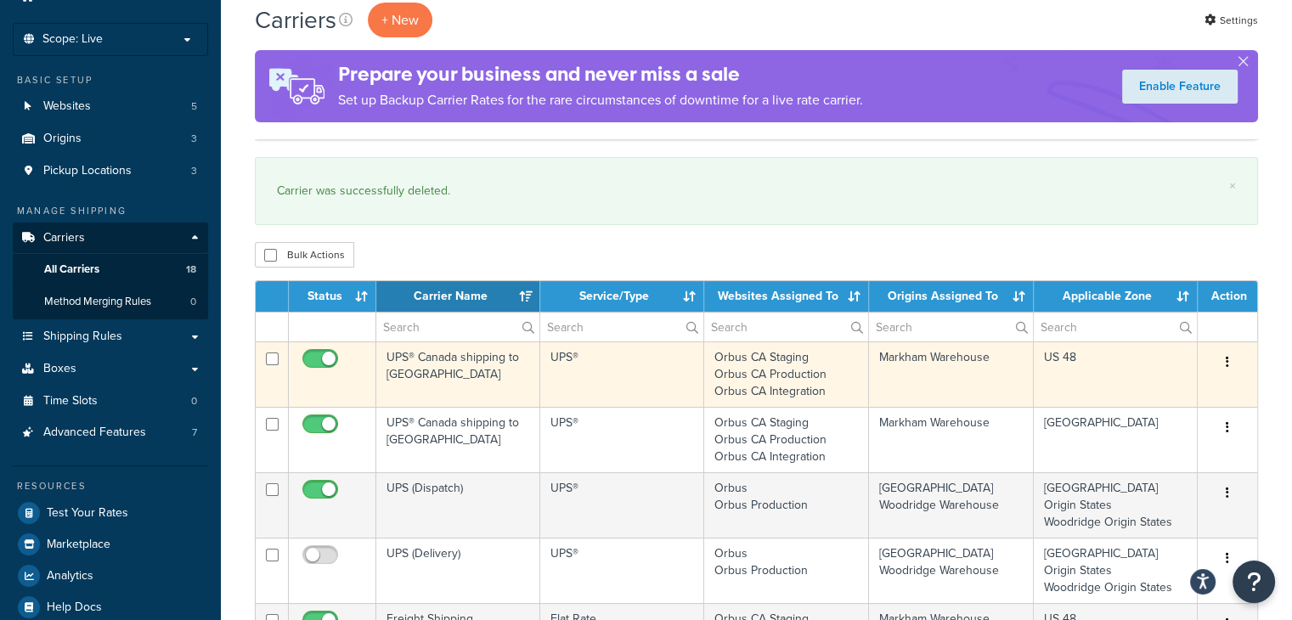
scroll to position [170, 0]
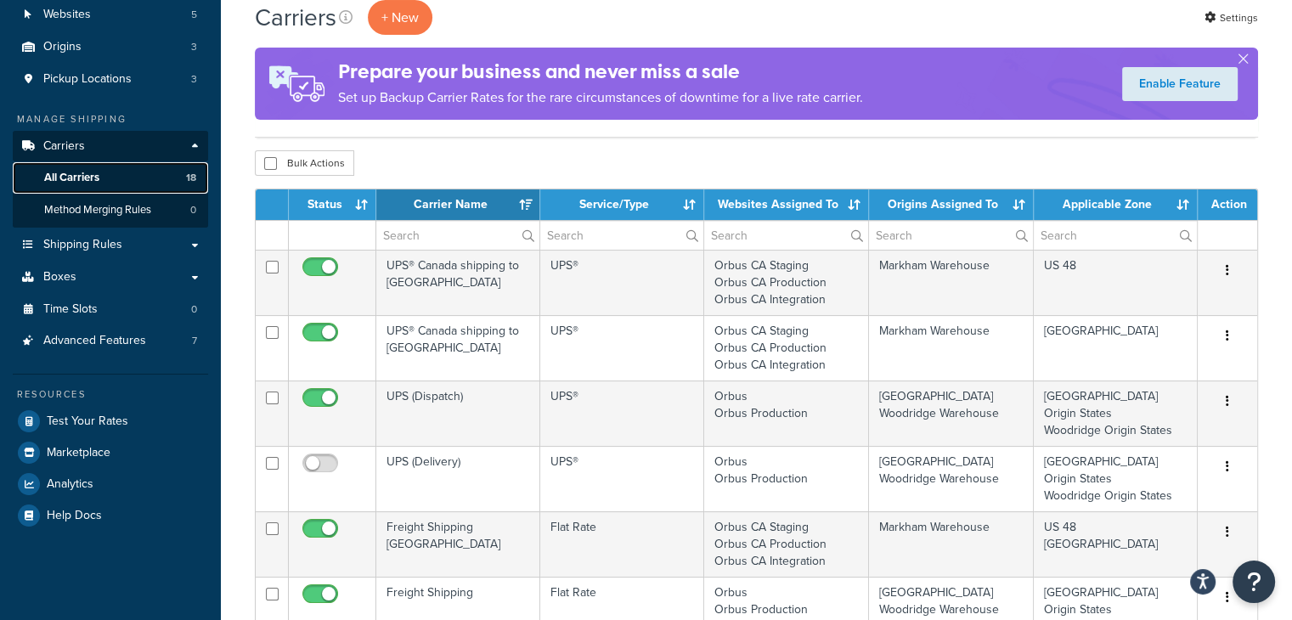
click at [80, 178] on span "All Carriers" at bounding box center [71, 178] width 55 height 14
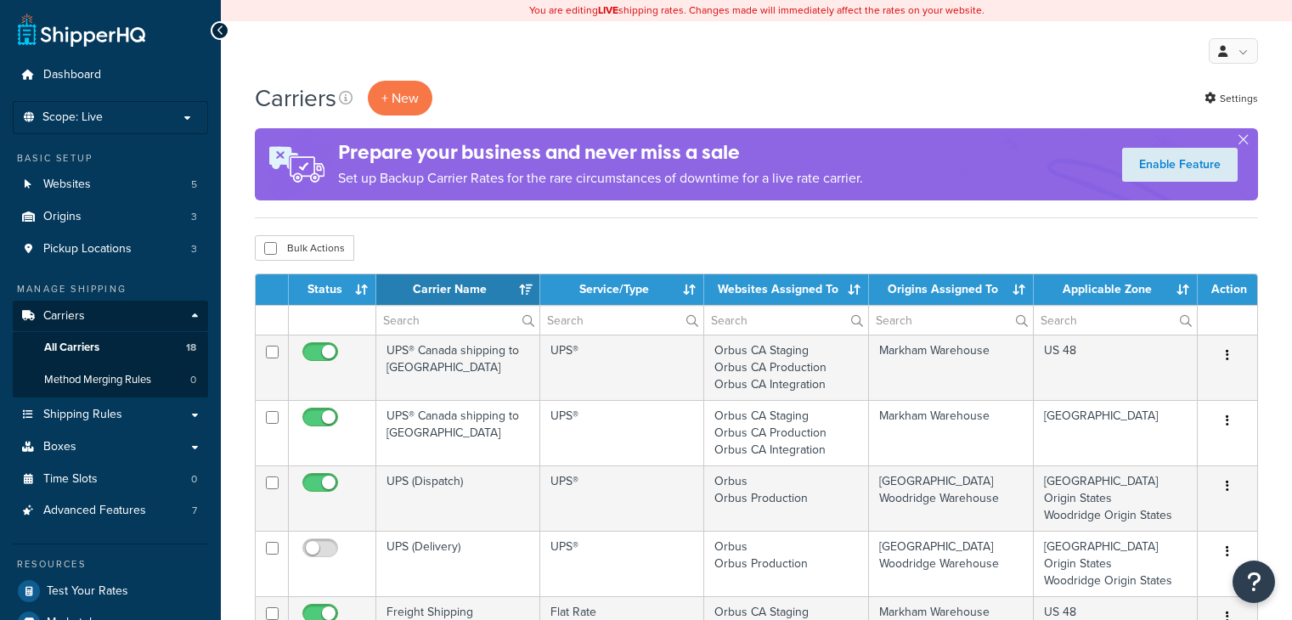
select select "15"
click at [149, 419] on link "Shipping Rules" at bounding box center [110, 414] width 195 height 31
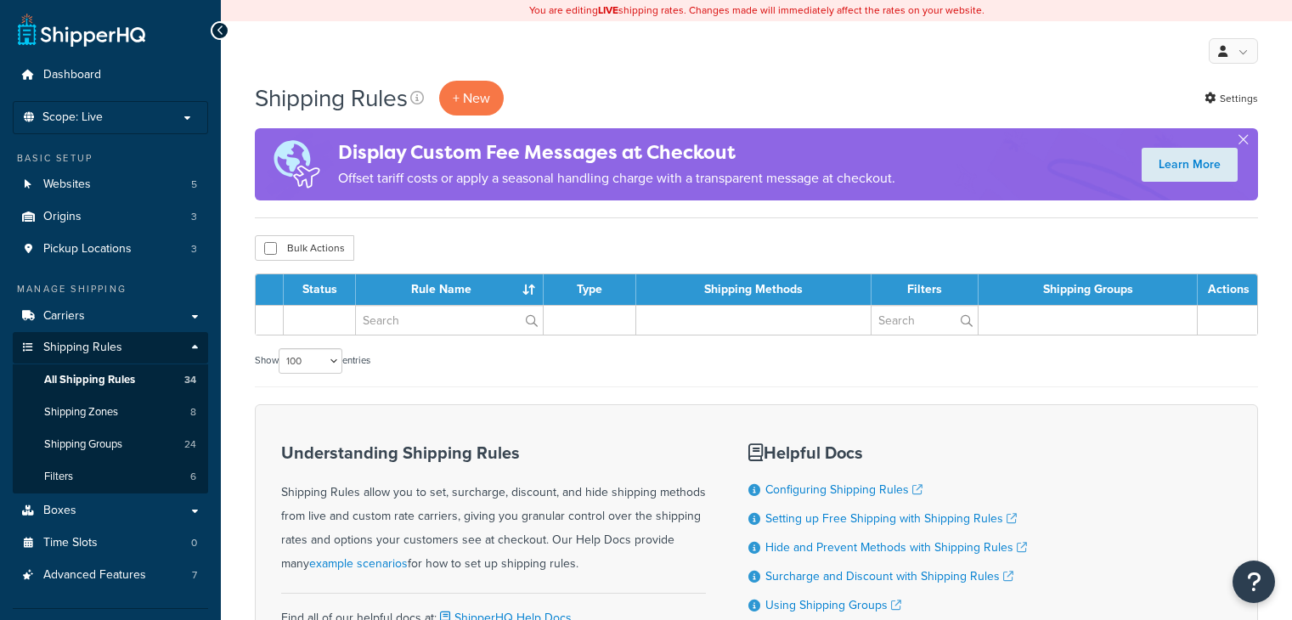
select select "100"
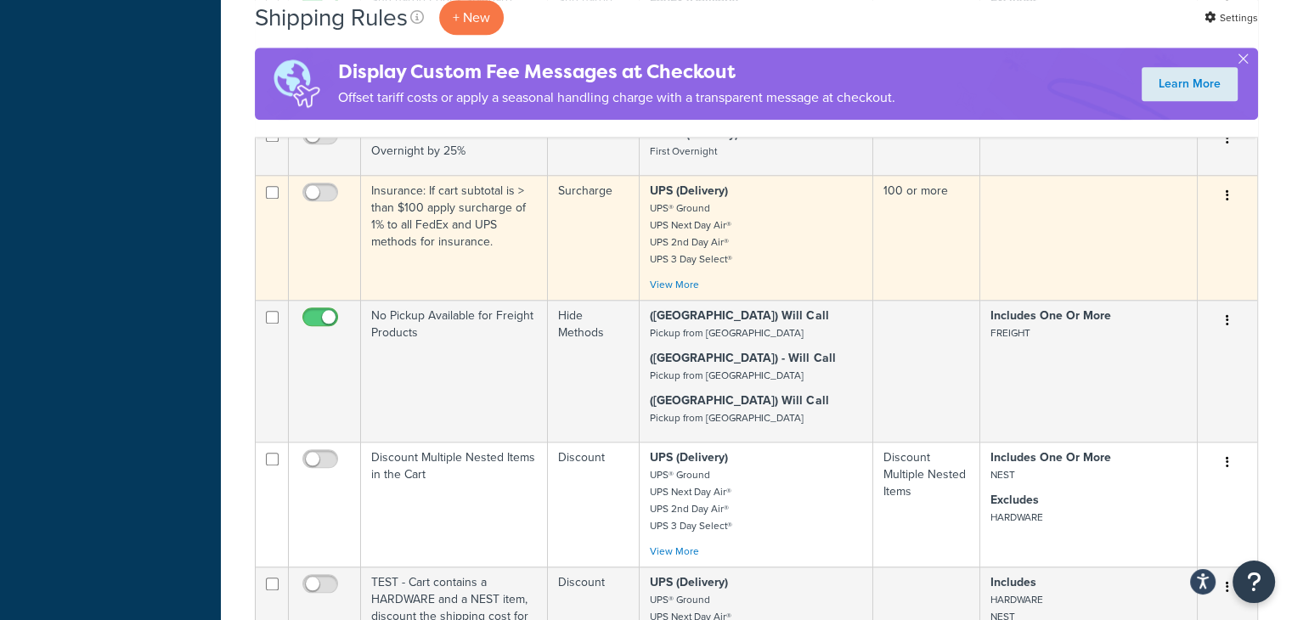
scroll to position [1699, 0]
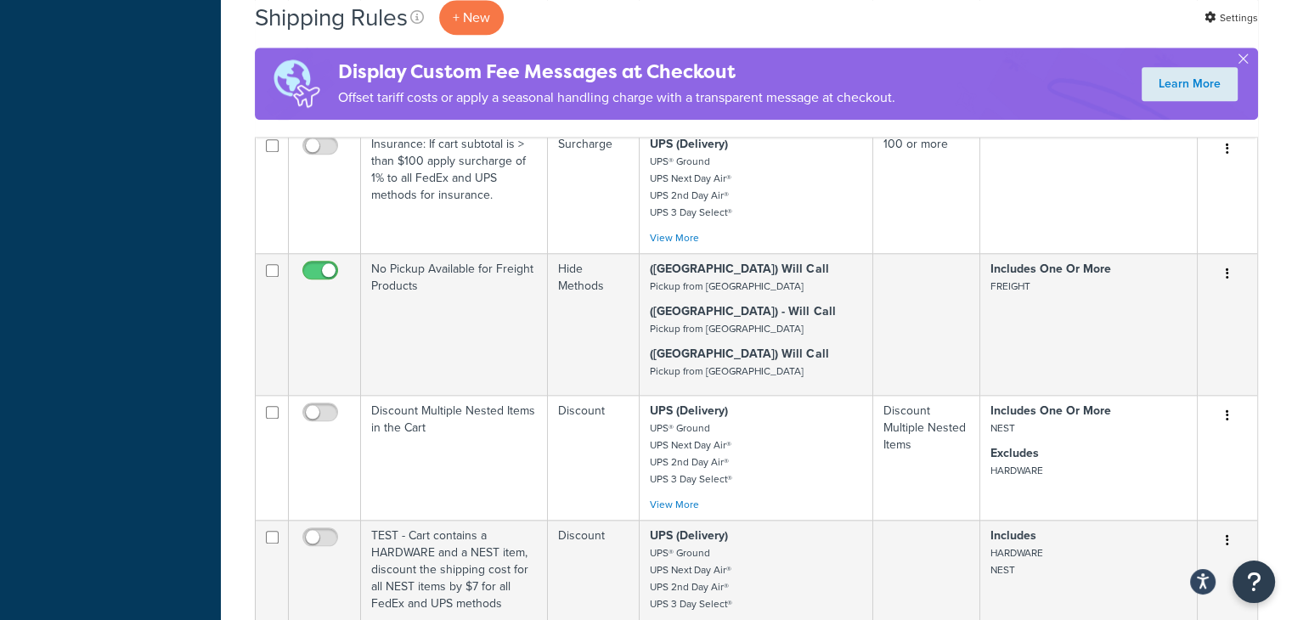
click at [972, 14] on div "Shipping Rules + New Settings" at bounding box center [757, 17] width 1004 height 35
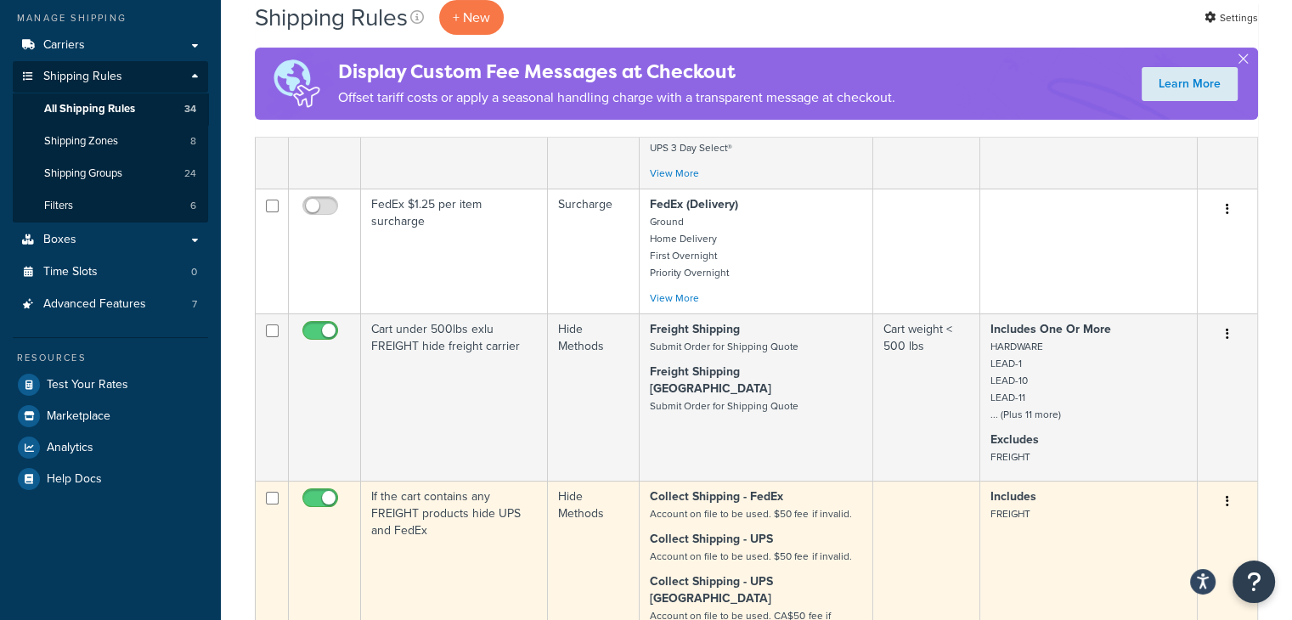
scroll to position [0, 0]
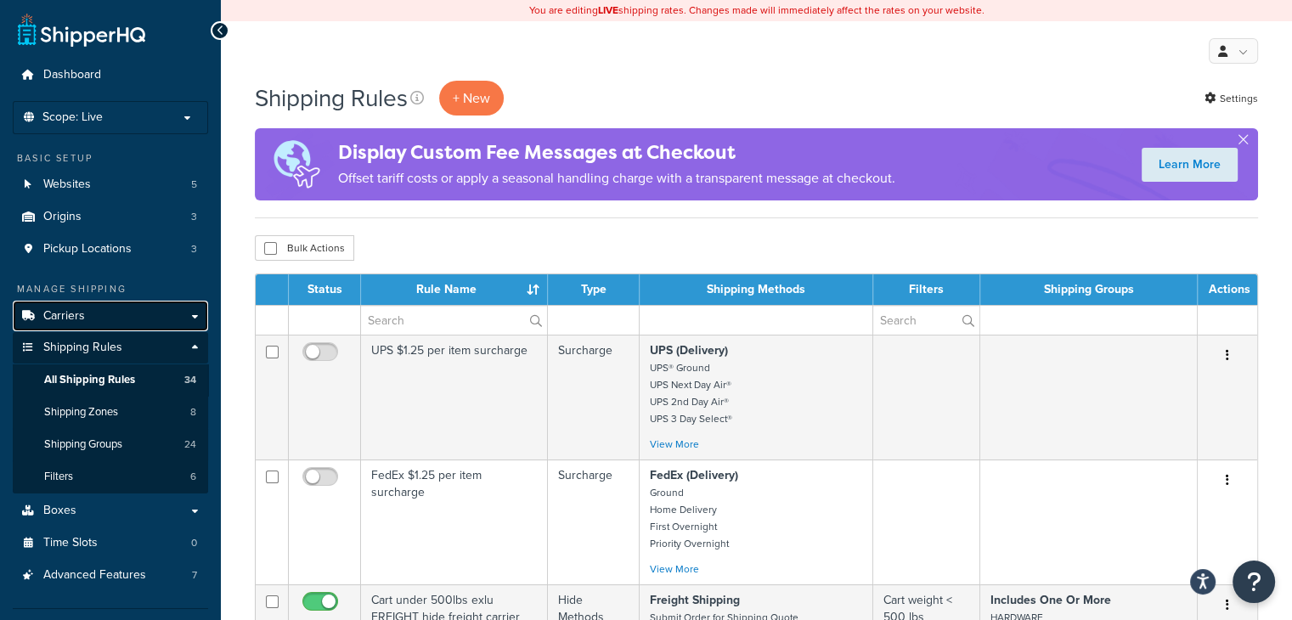
click at [96, 324] on link "Carriers" at bounding box center [110, 316] width 195 height 31
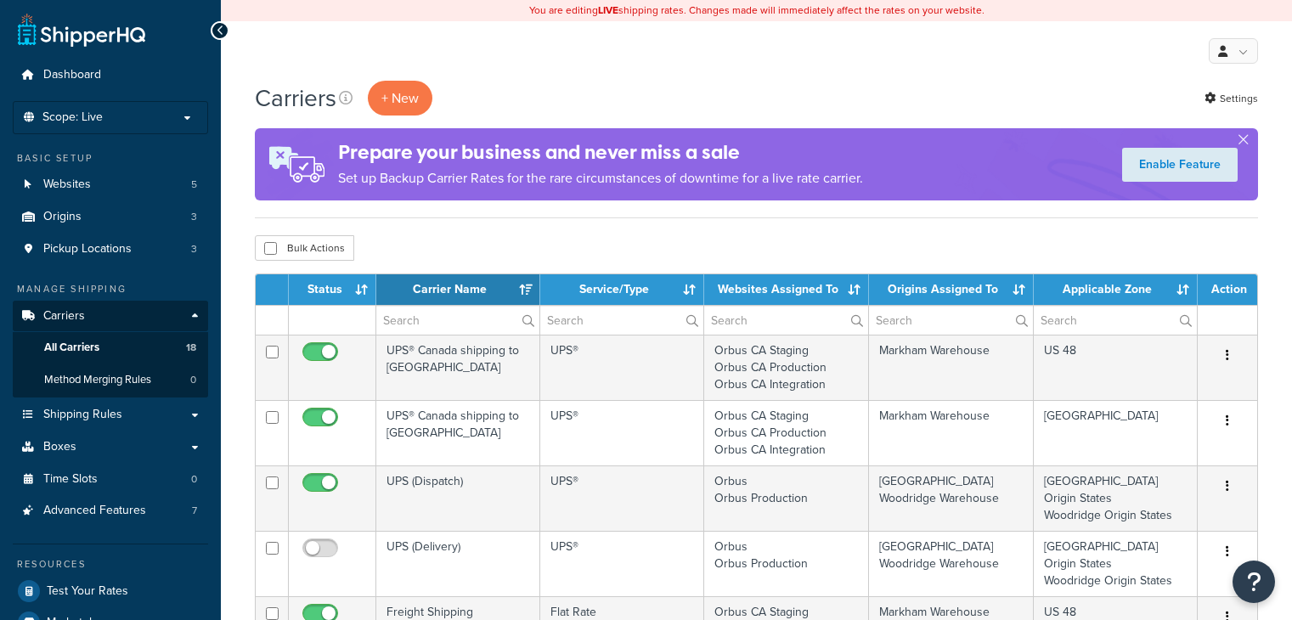
select select "15"
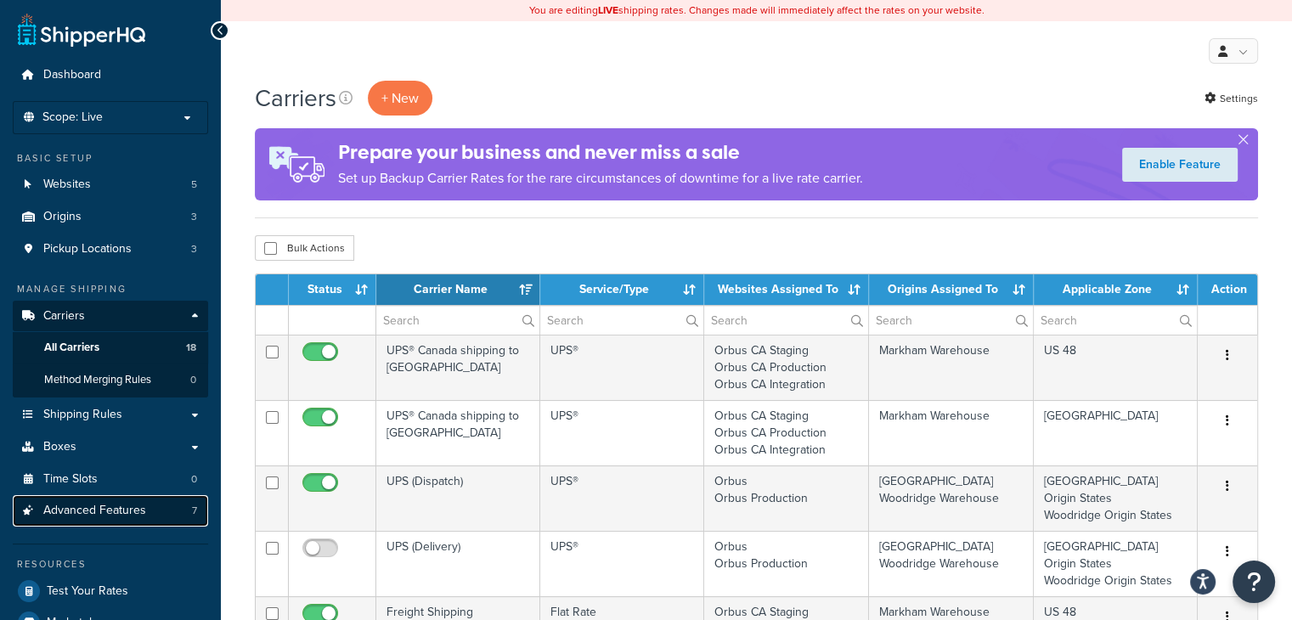
click at [98, 512] on span "Advanced Features" at bounding box center [94, 511] width 103 height 14
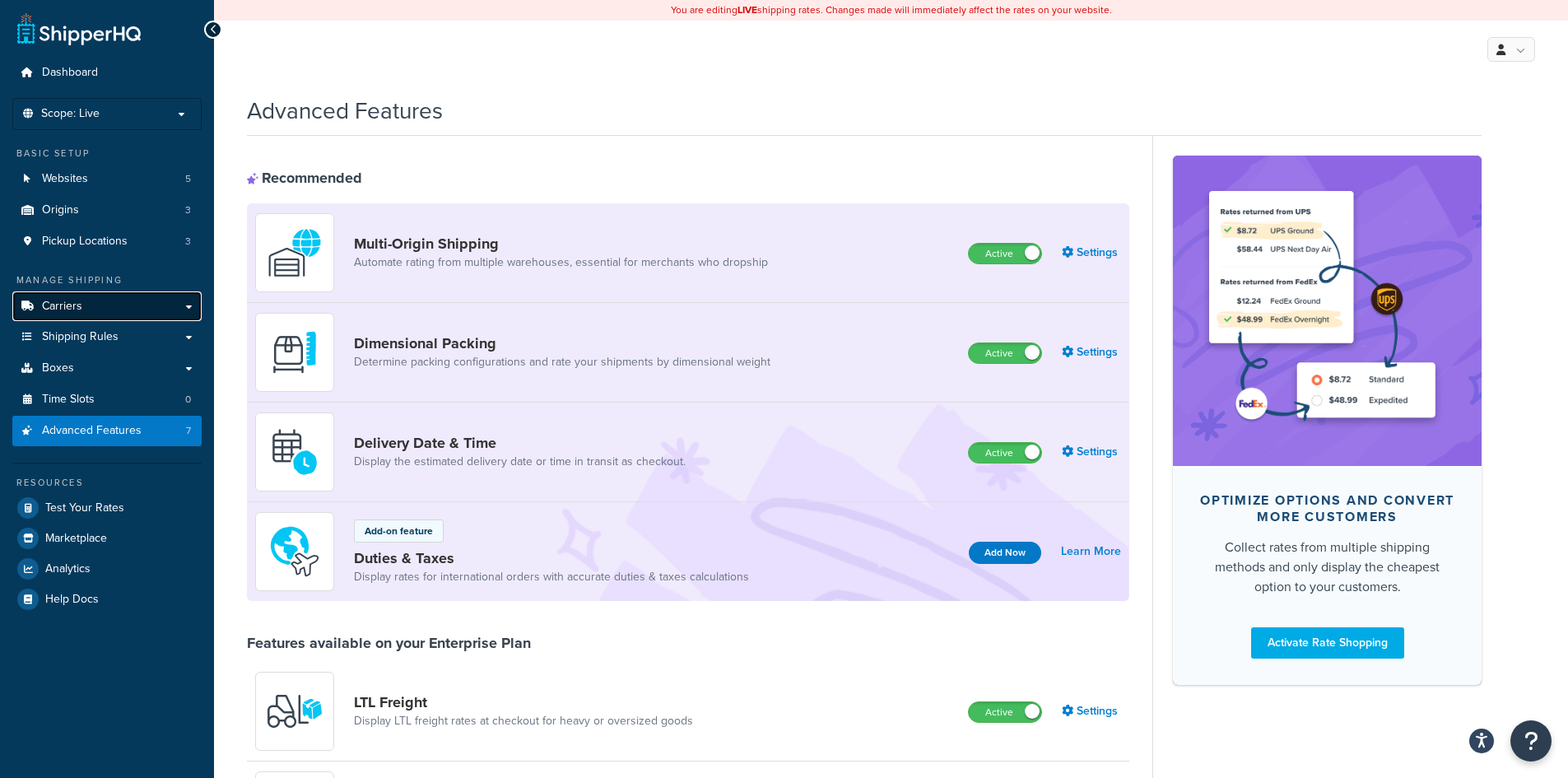
click at [85, 304] on link "Carriers" at bounding box center [107, 306] width 189 height 30
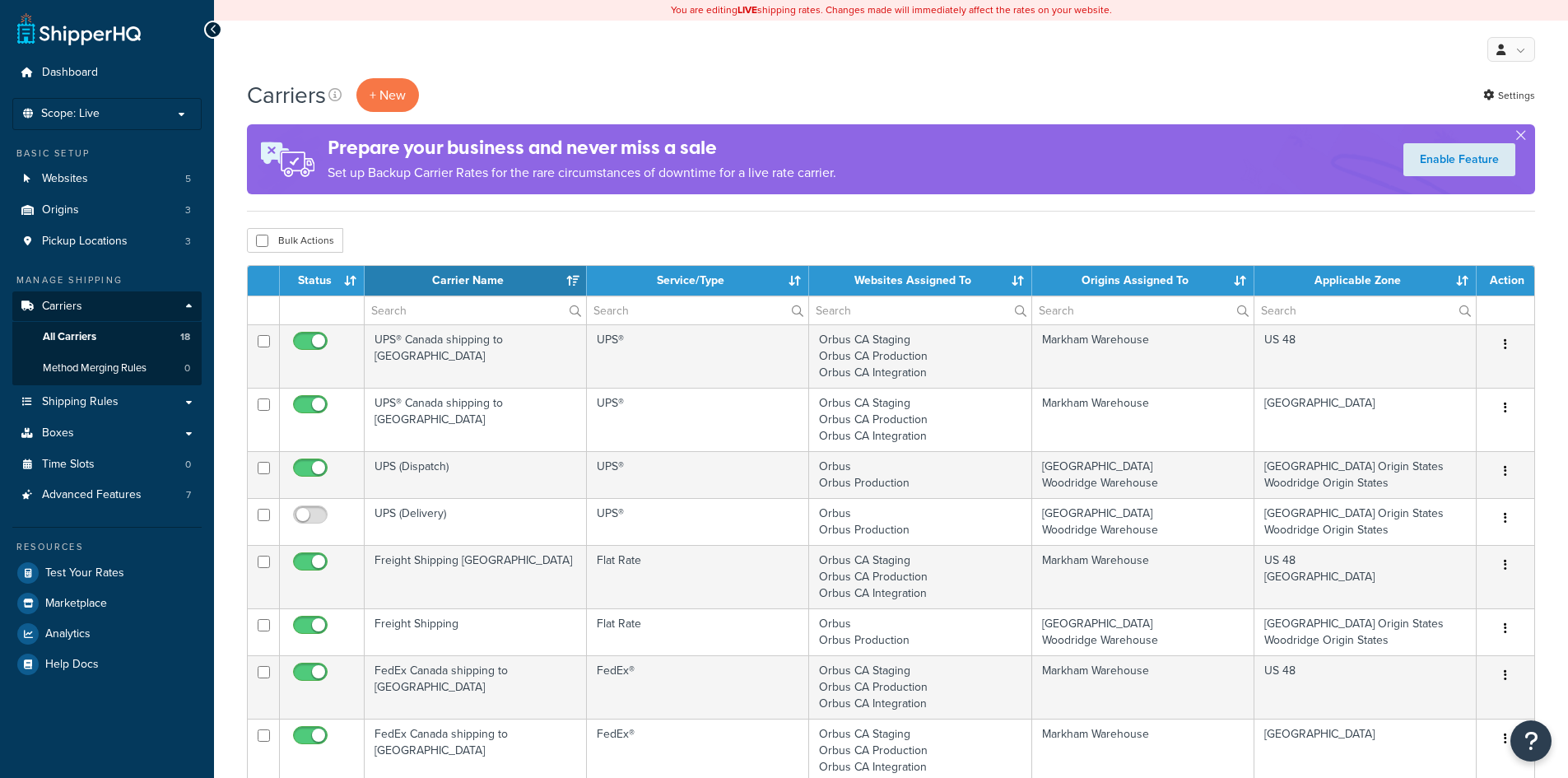
select select "15"
click at [92, 397] on span "Shipping Rules" at bounding box center [79, 402] width 77 height 14
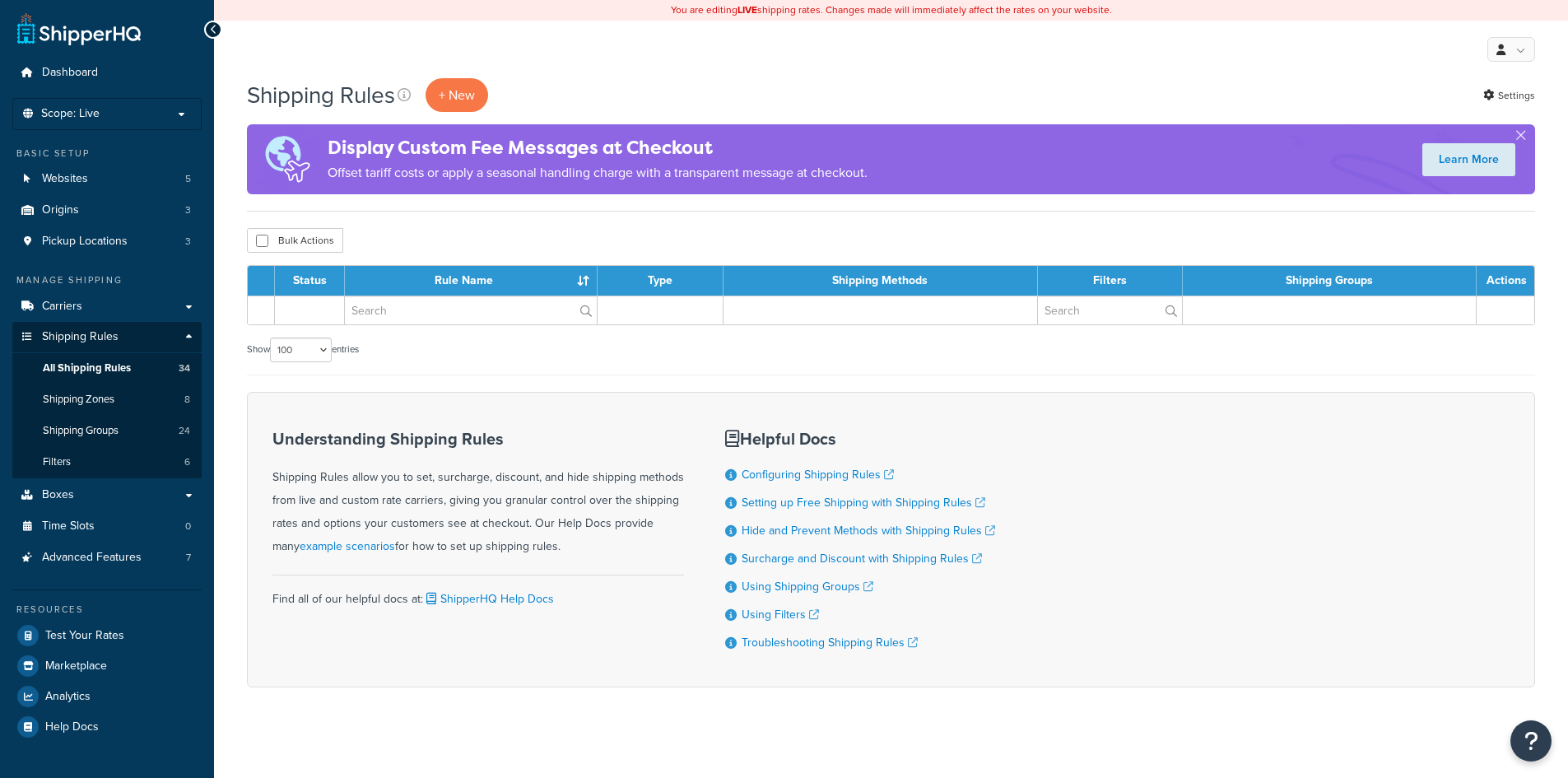
select select "100"
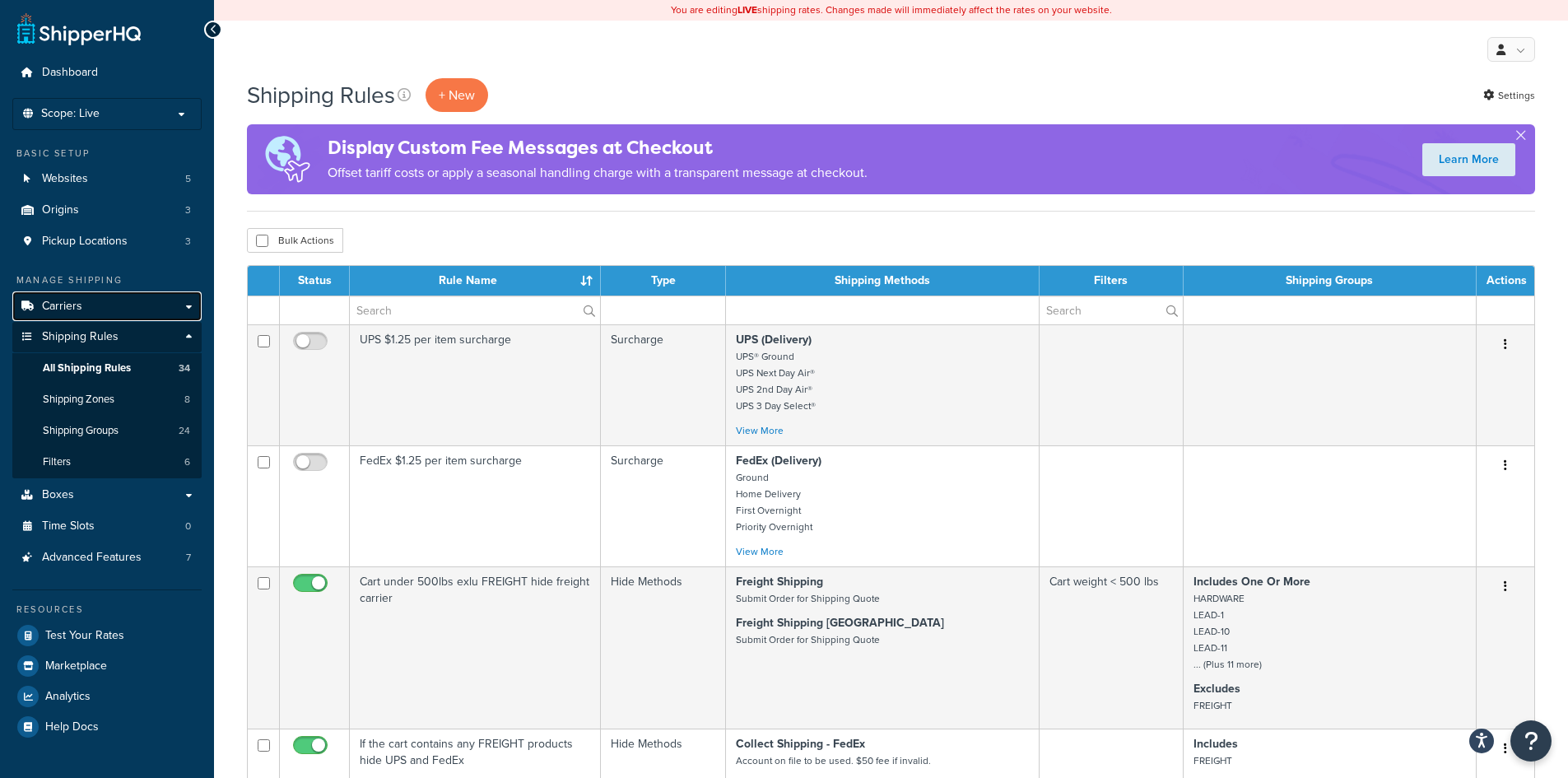
click at [80, 302] on span "Carriers" at bounding box center [62, 306] width 41 height 14
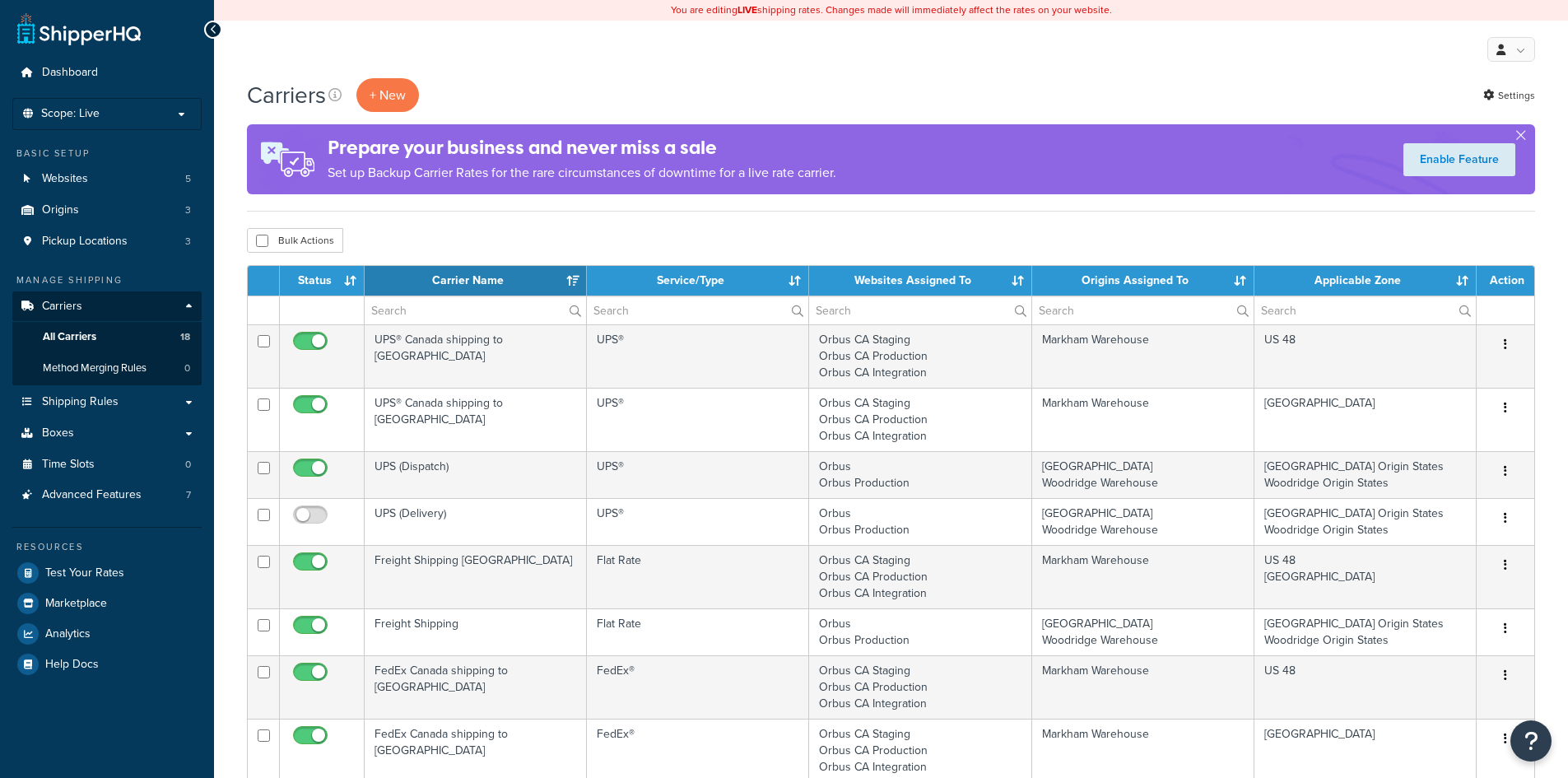
select select "15"
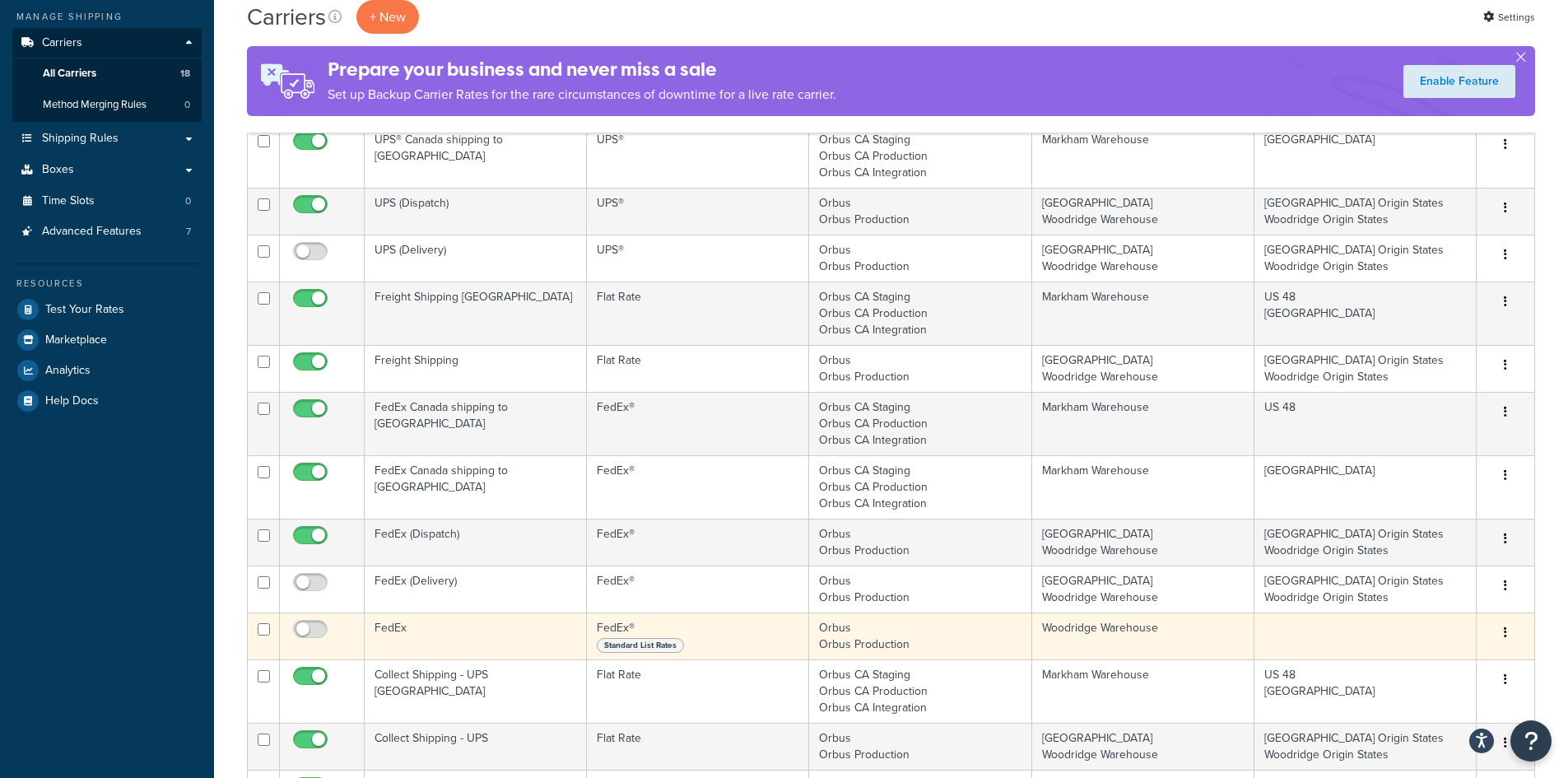
scroll to position [82, 0]
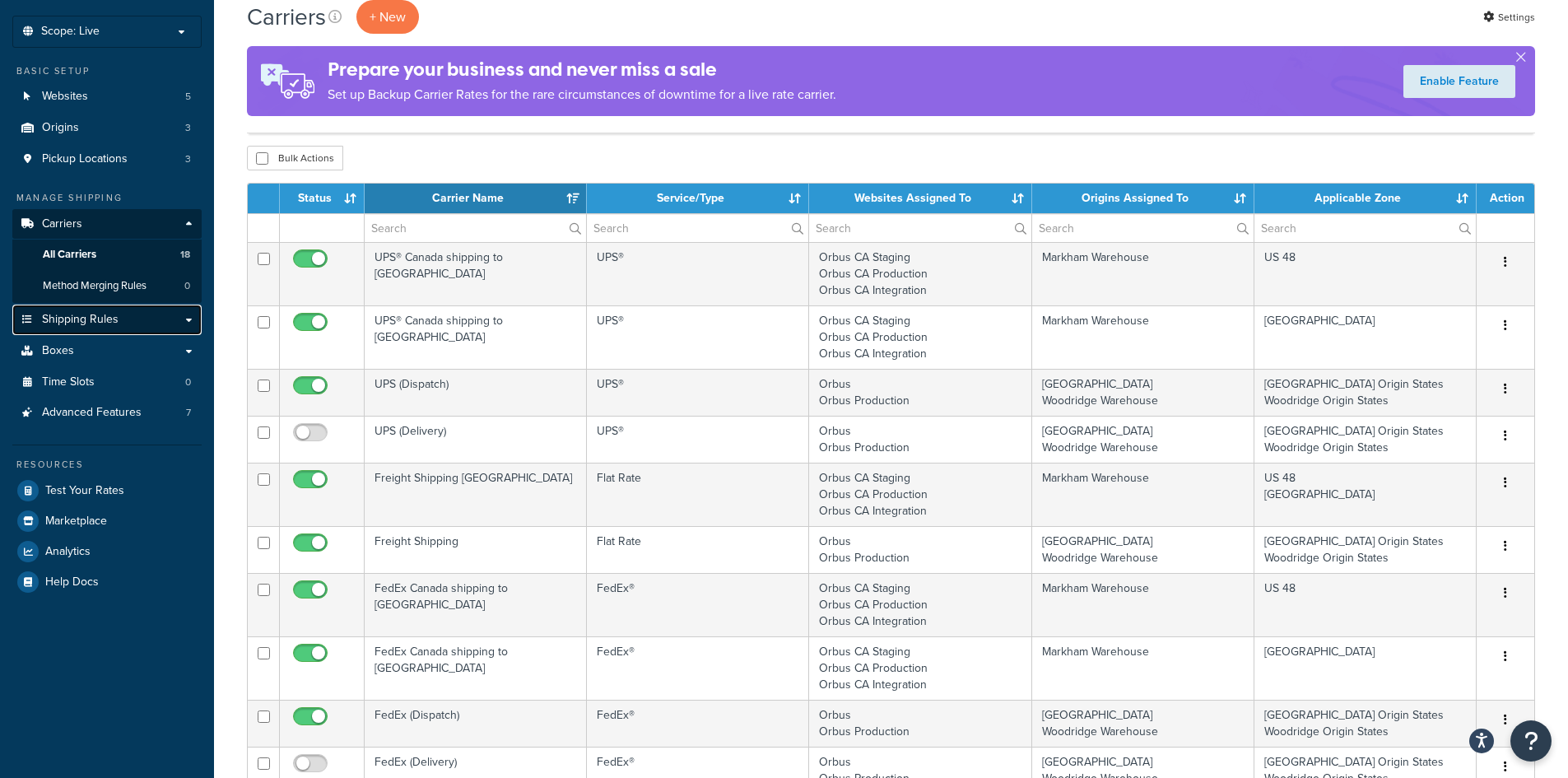
click at [134, 321] on link "Shipping Rules" at bounding box center [107, 319] width 189 height 30
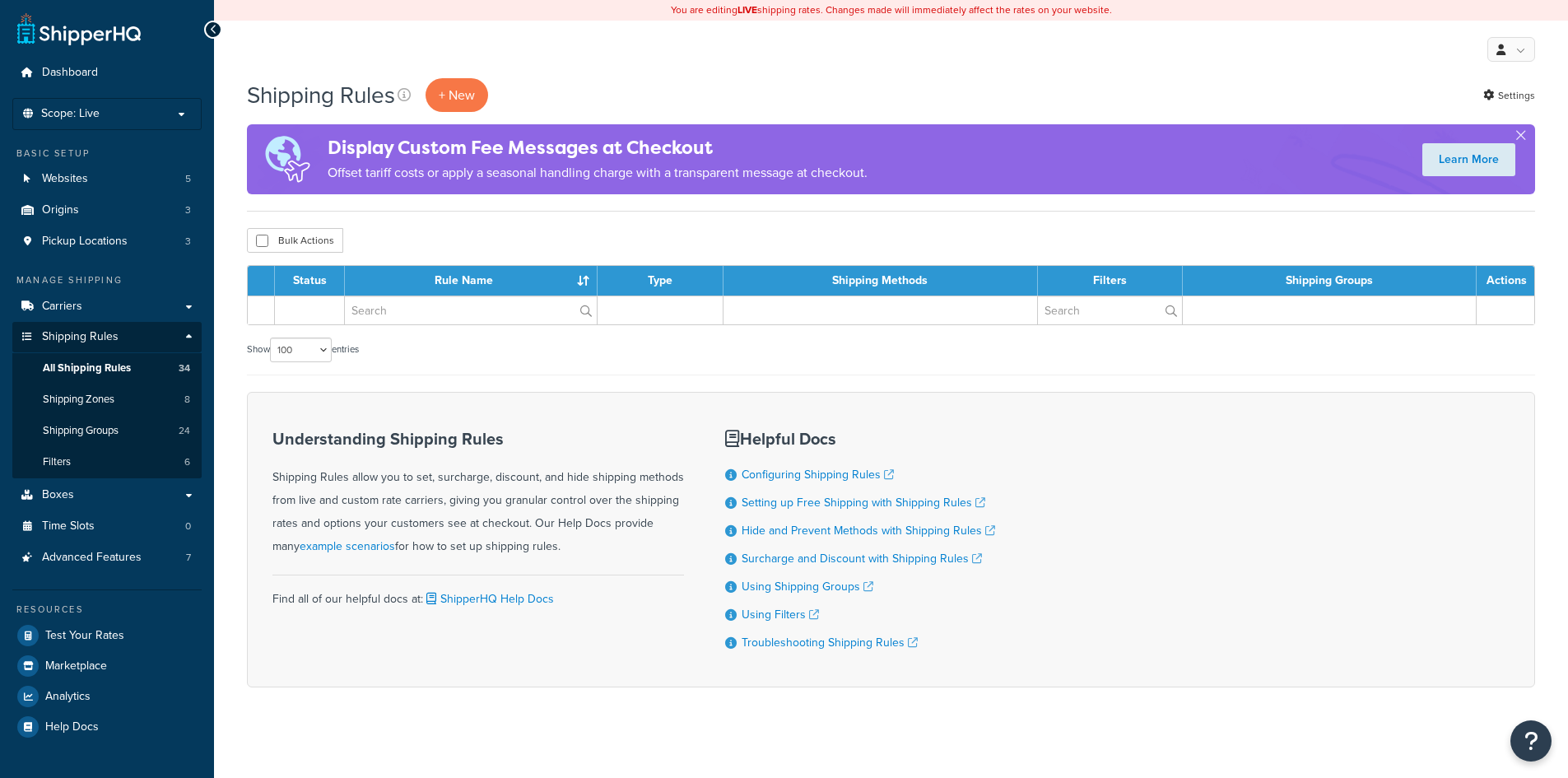
select select "100"
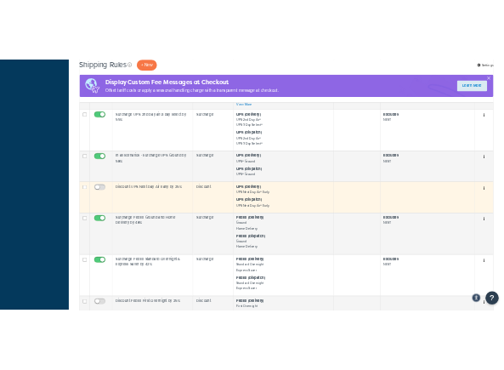
scroll to position [850, 0]
